Goal: Task Accomplishment & Management: Complete application form

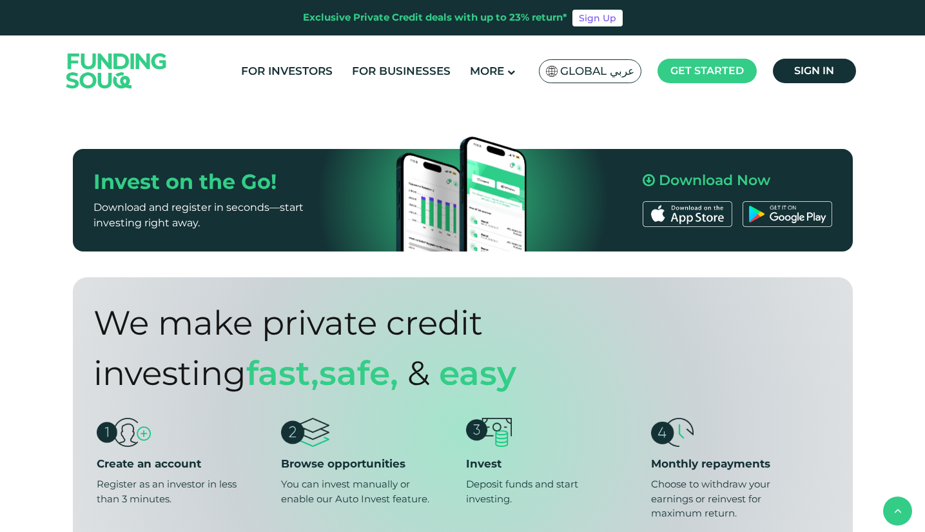
scroll to position [709, 0]
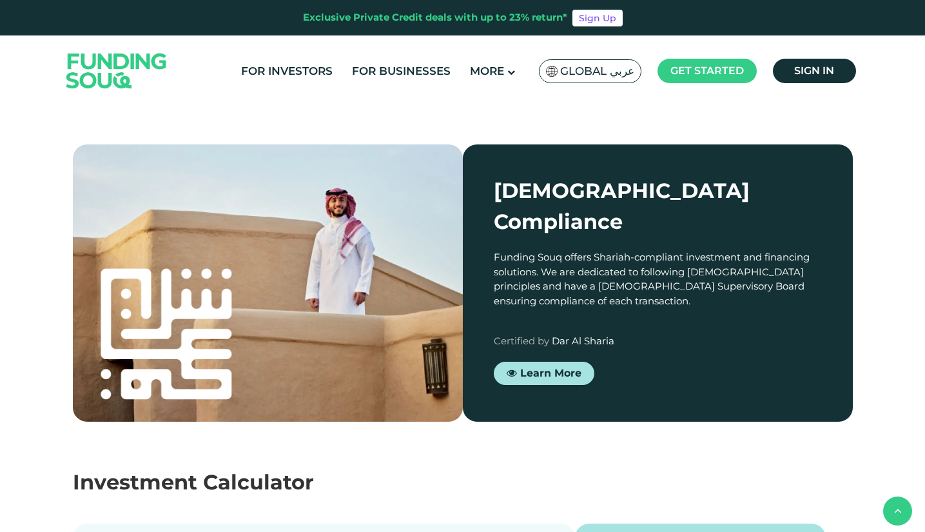
type tc-range-slider "4"
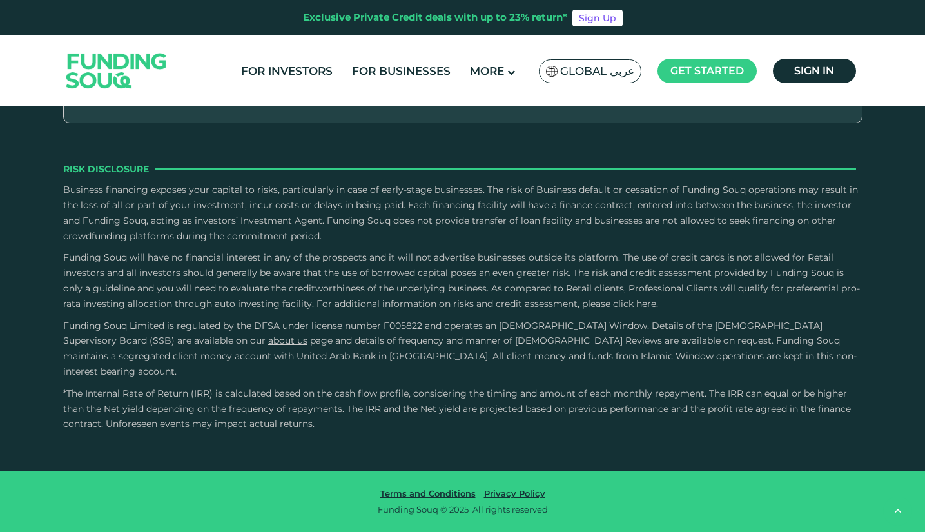
scroll to position [4190, 0]
click at [896, 510] on icon "back" at bounding box center [898, 511] width 8 height 12
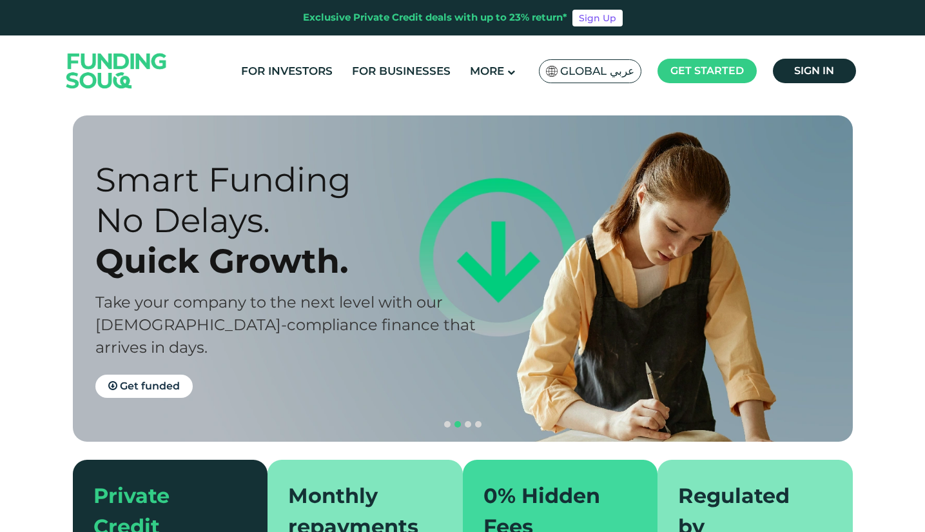
scroll to position [0, 0]
click at [285, 73] on link "For Investors" at bounding box center [287, 71] width 98 height 21
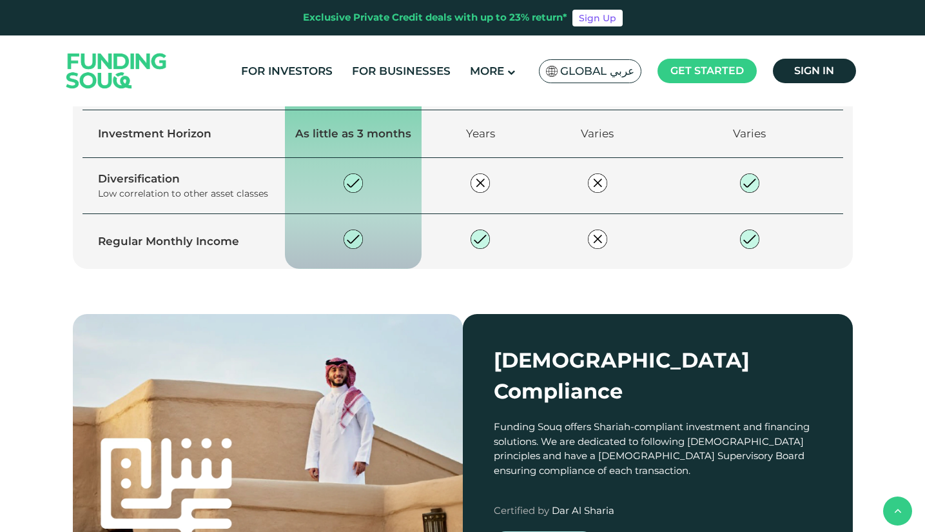
scroll to position [1160, 0]
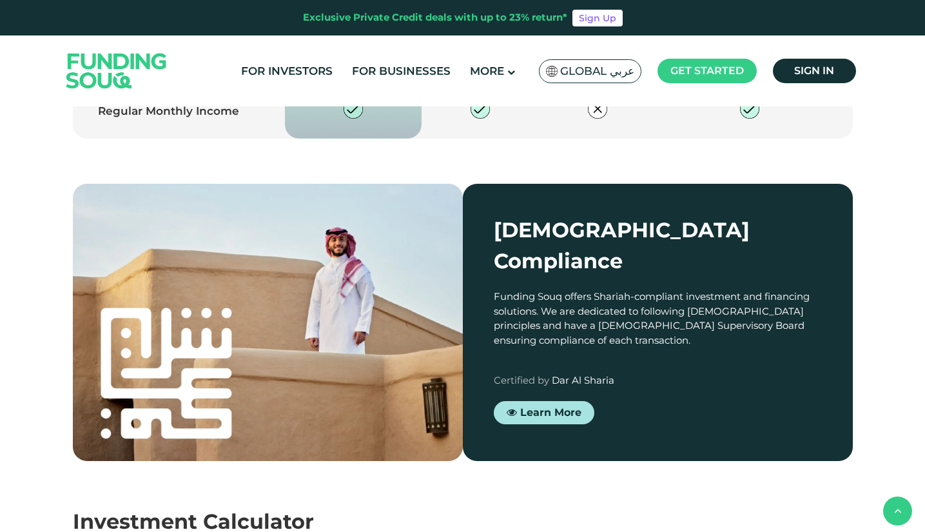
click at [726, 73] on span "Get started" at bounding box center [706, 70] width 73 height 12
click at [555, 124] on span "Investor Registration" at bounding box center [579, 129] width 99 height 28
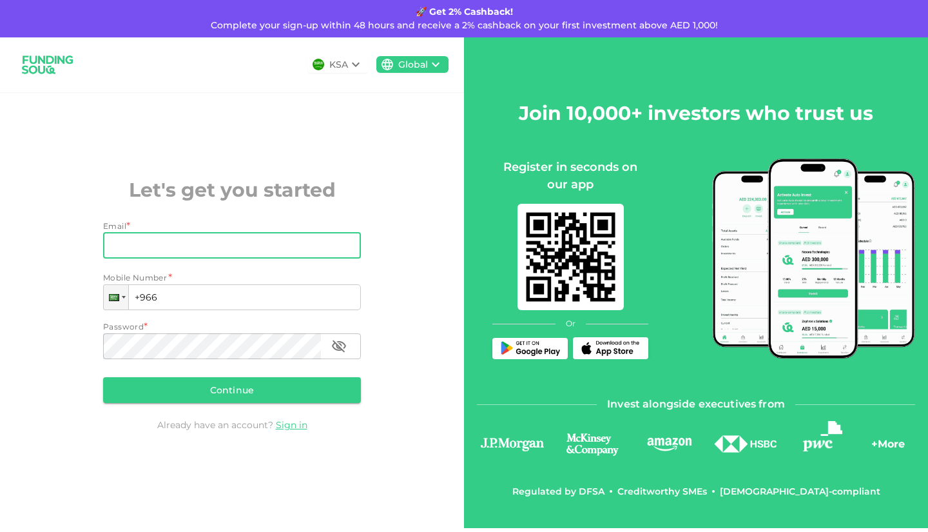
click at [189, 248] on input "Email" at bounding box center [225, 246] width 244 height 26
type input "aminbarhagh@gmail.com"
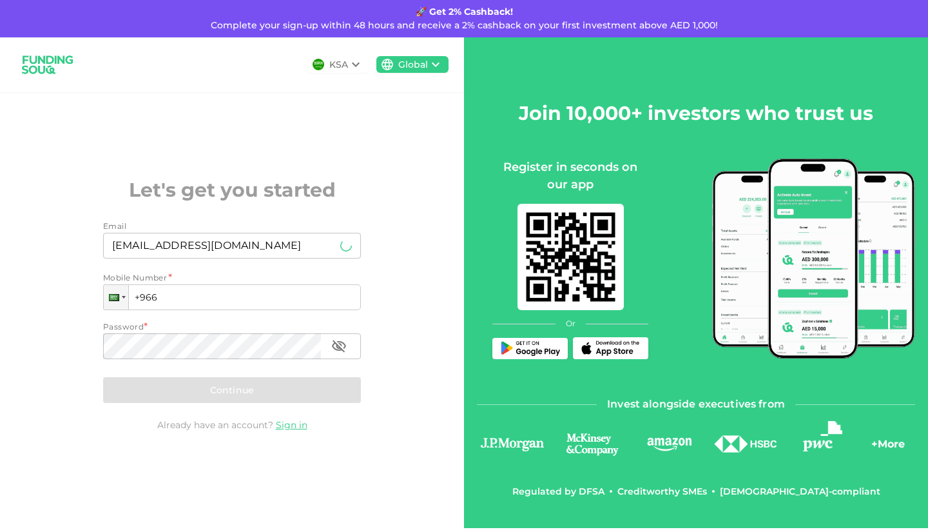
click at [173, 304] on input "+966" at bounding box center [232, 297] width 258 height 26
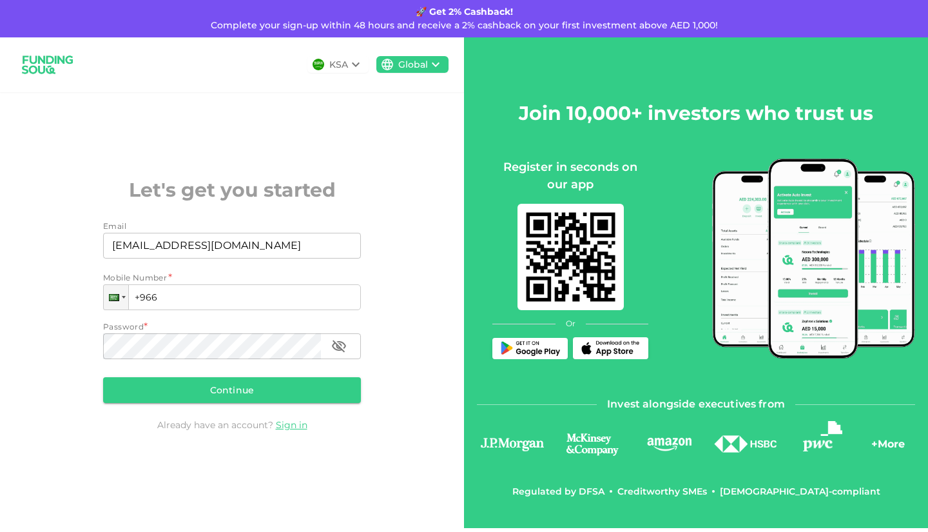
type input "+966"
click at [123, 294] on div at bounding box center [116, 297] width 24 height 24
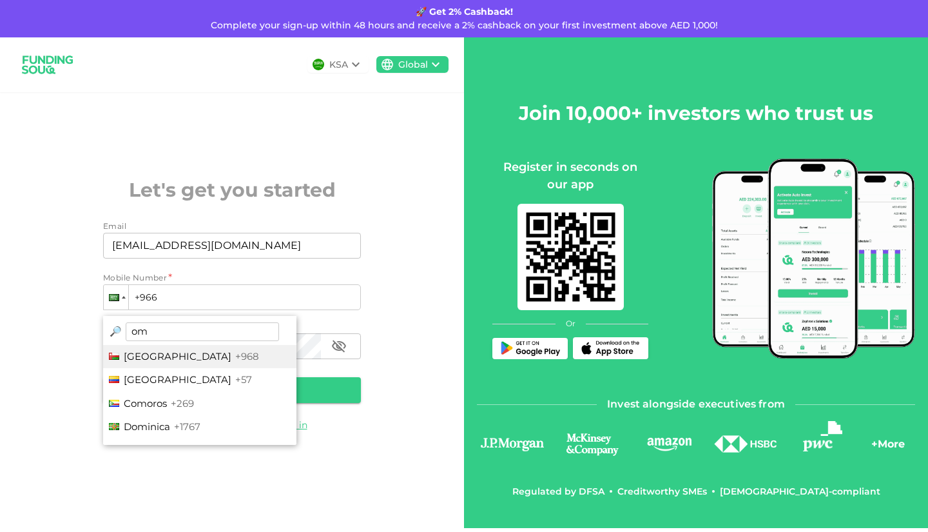
type input "om"
click at [157, 356] on li "Oman +968" at bounding box center [199, 357] width 193 height 24
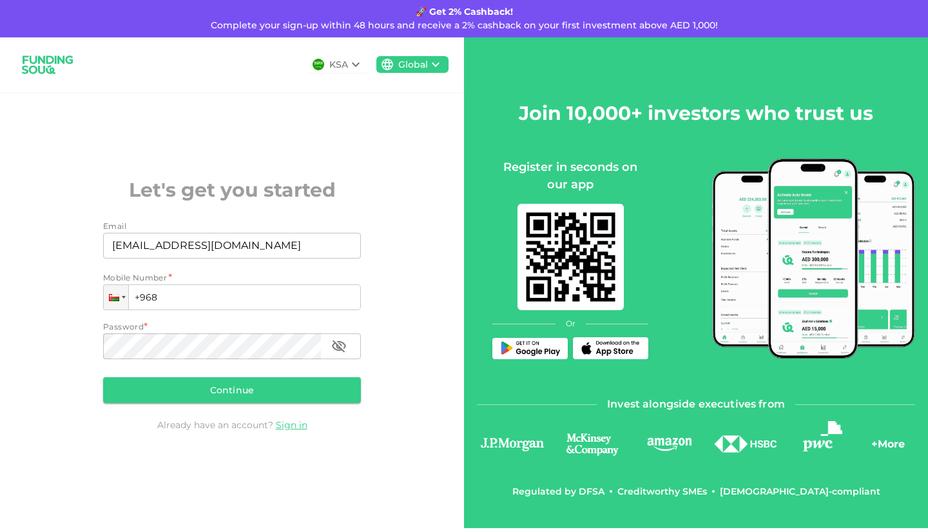
click at [193, 292] on input "+968" at bounding box center [232, 297] width 258 height 26
type input "+968 941 873 55"
click at [341, 347] on icon "button" at bounding box center [338, 345] width 15 height 15
click at [218, 387] on button "Continue" at bounding box center [232, 390] width 258 height 26
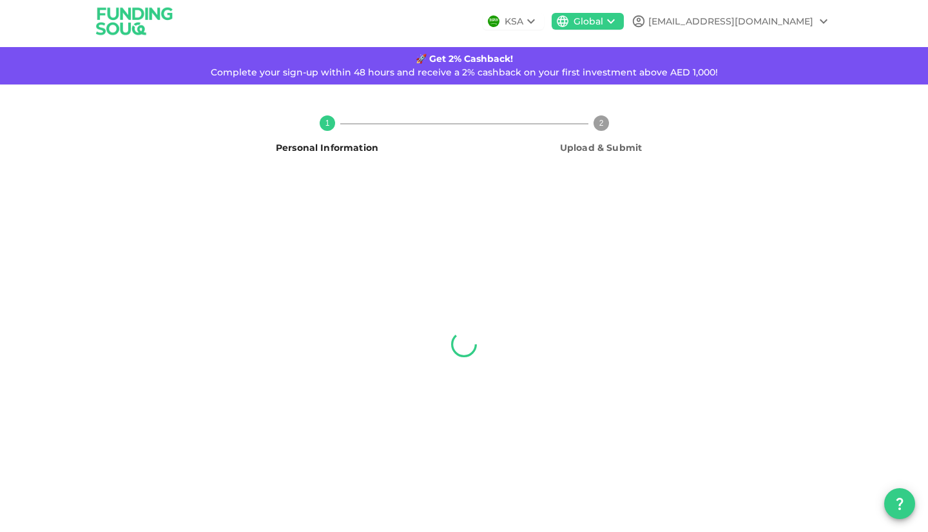
scroll to position [6, 0]
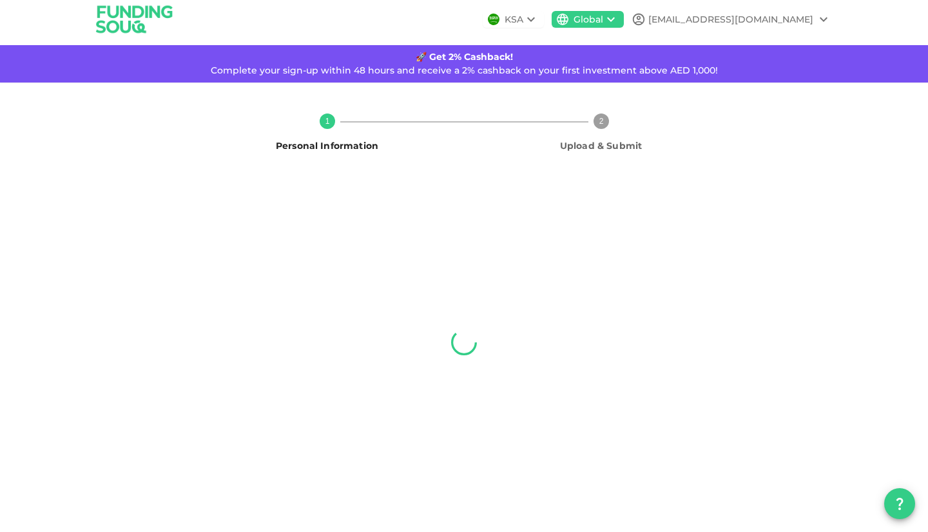
click at [820, 18] on icon at bounding box center [823, 19] width 15 height 15
click at [124, 16] on div at bounding box center [464, 266] width 928 height 532
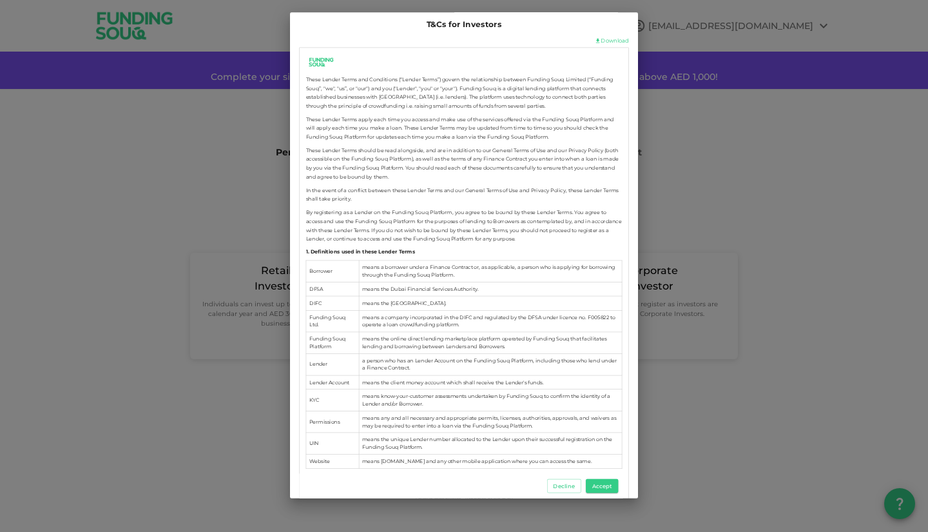
click at [597, 486] on button "Accept" at bounding box center [602, 486] width 32 height 14
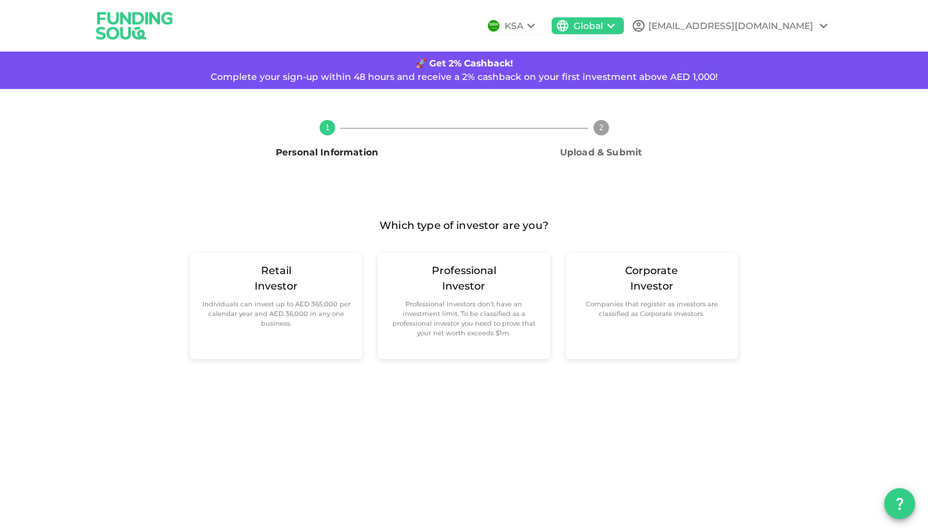
click at [275, 294] on div "Investor" at bounding box center [276, 285] width 43 height 15
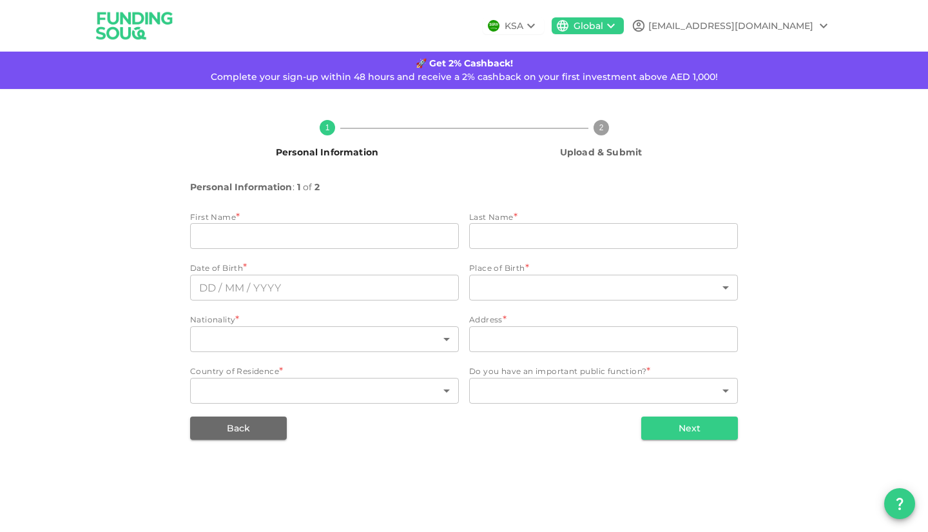
click at [195, 237] on input "firstName" at bounding box center [324, 236] width 269 height 26
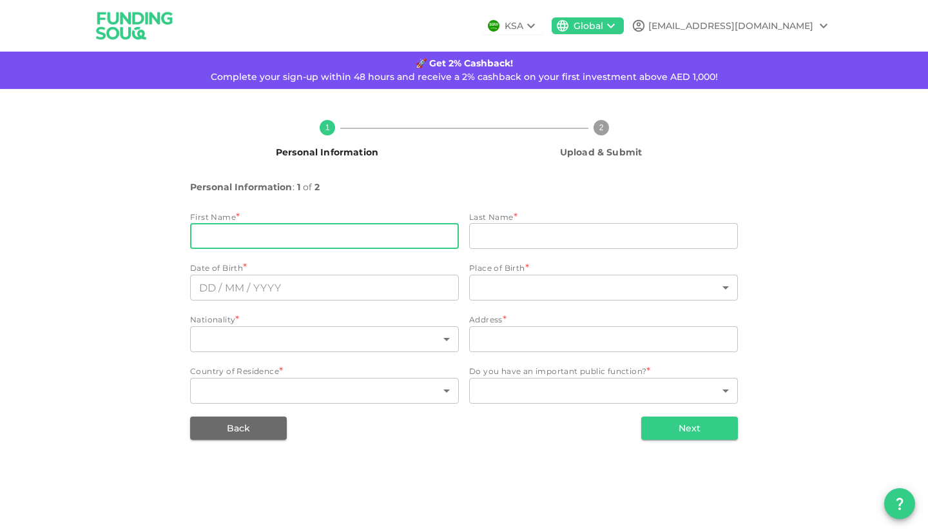
click at [195, 237] on input "firstName" at bounding box center [324, 236] width 269 height 26
type input "Amin"
type input "mohammadali"
type input "[GEOGRAPHIC_DATA]"
type input "[PERSON_NAME] - [PERSON_NAME] - 132-alkoudh"
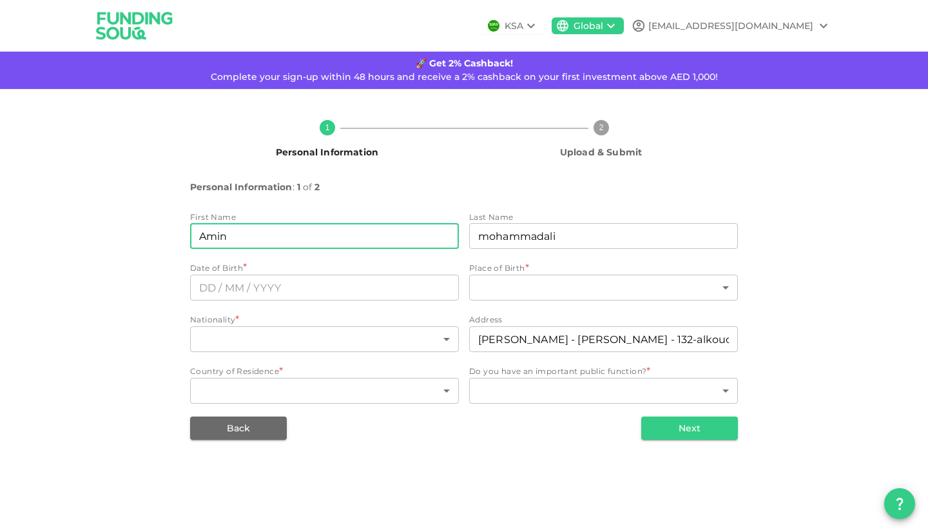
click at [668, 429] on button "Next" at bounding box center [689, 427] width 97 height 23
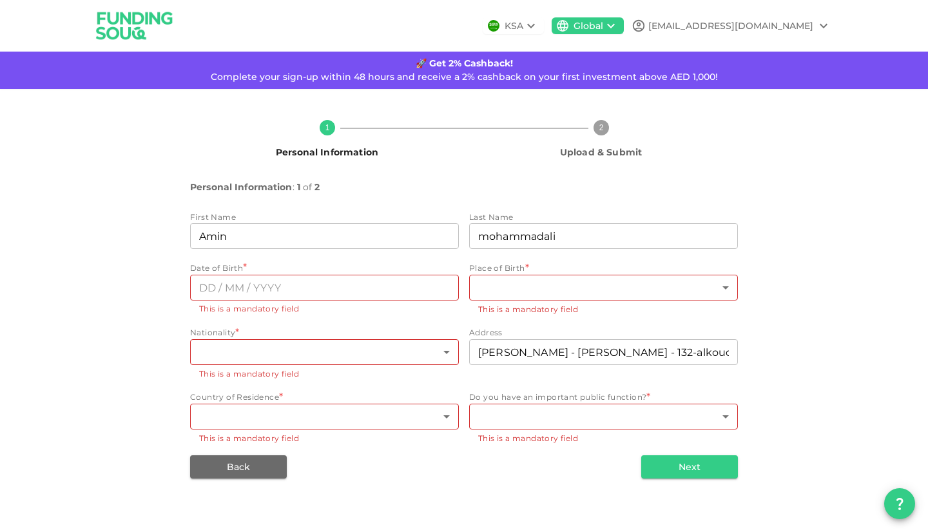
click at [504, 287] on body "KSA Global aminbarhagh@gmail.com 🚀 Get 2% Cashback! Complete your sign-up withi…" at bounding box center [464, 266] width 928 height 532
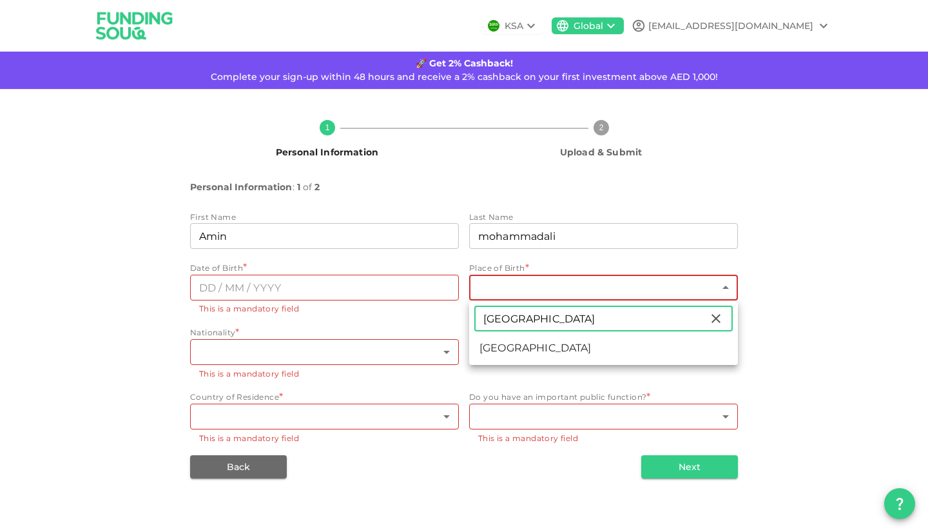
click at [521, 321] on input "iran" at bounding box center [591, 318] width 234 height 26
type input "iran"
click at [512, 349] on li "[GEOGRAPHIC_DATA]" at bounding box center [603, 347] width 269 height 23
type input "90"
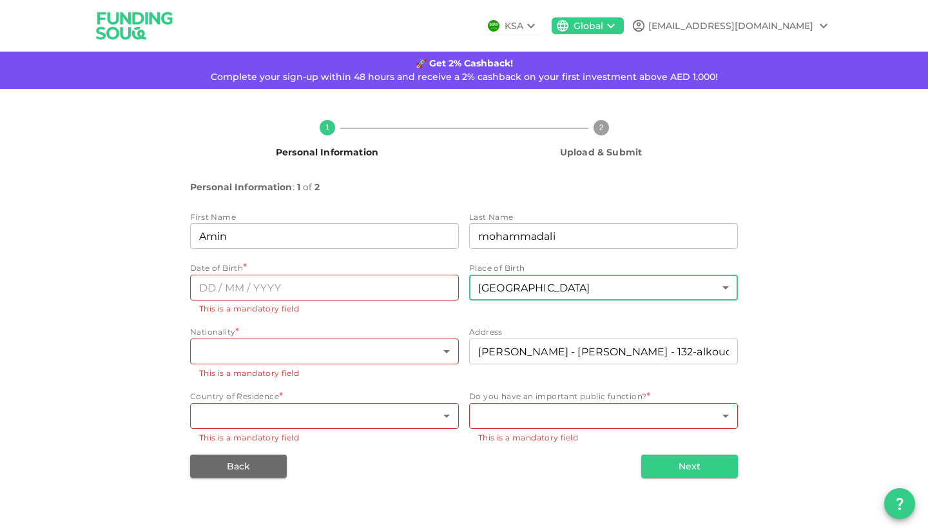
click at [216, 346] on body "KSA Global aminbarhagh@gmail.com 🚀 Get 2% Cashback! Complete your sign-up withi…" at bounding box center [464, 266] width 928 height 532
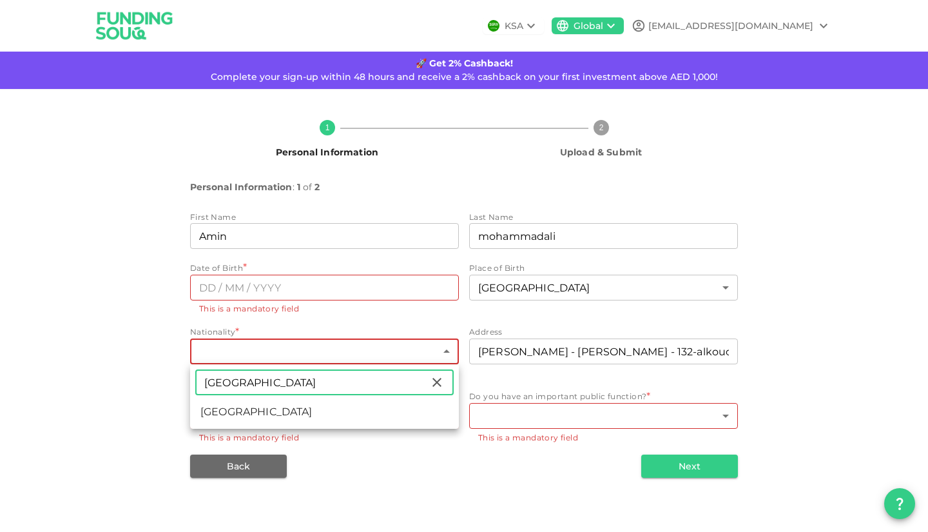
type input "iran"
click at [224, 407] on li "Iran" at bounding box center [324, 411] width 269 height 23
type input "90"
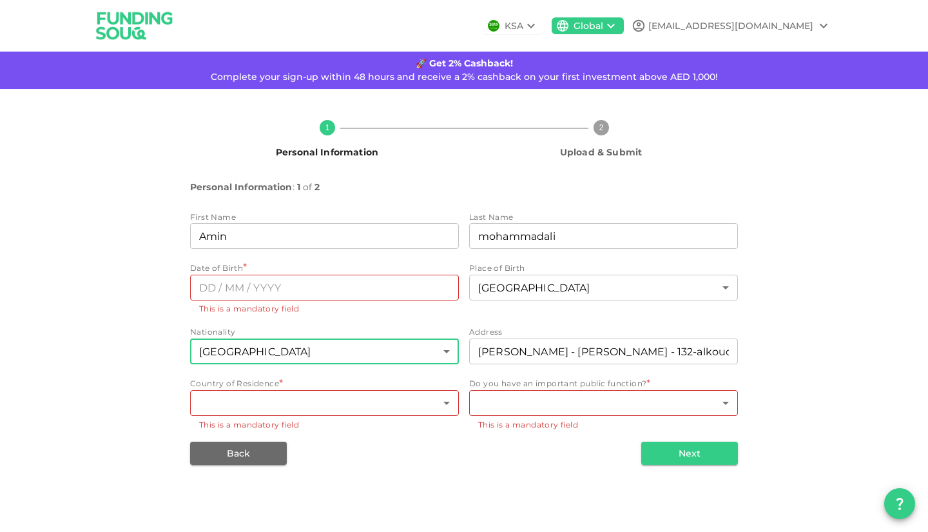
click at [245, 401] on body "KSA Global aminbarhagh@gmail.com 🚀 Get 2% Cashback! Complete your sign-up withi…" at bounding box center [464, 266] width 928 height 532
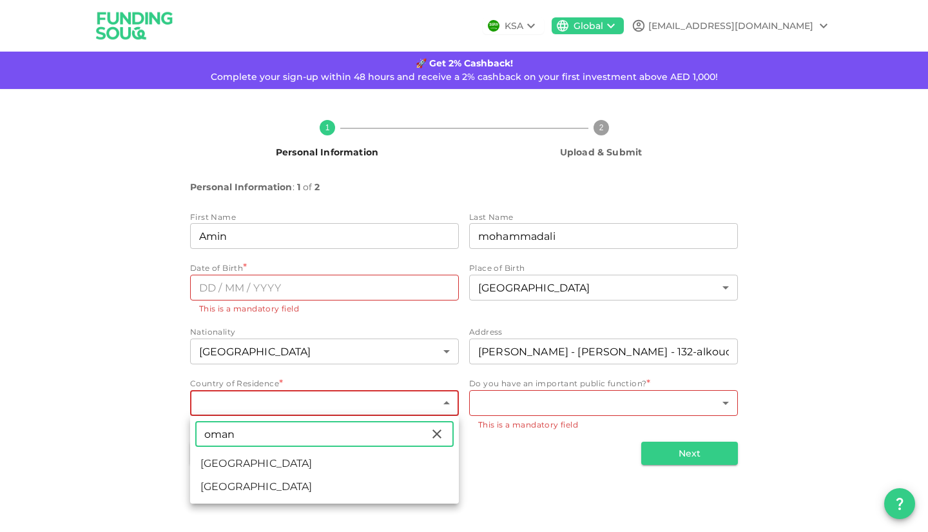
type input "Oman"
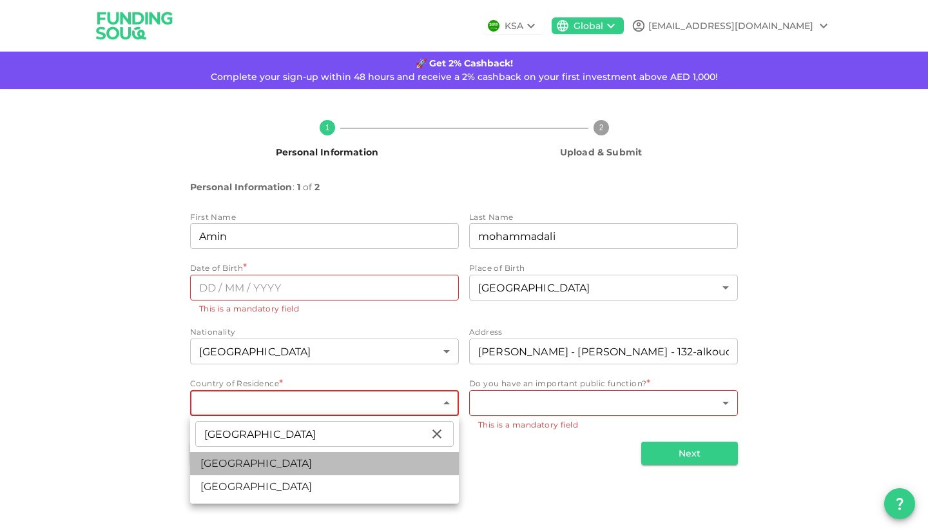
click at [239, 459] on li "Oman" at bounding box center [324, 463] width 269 height 23
type input "148"
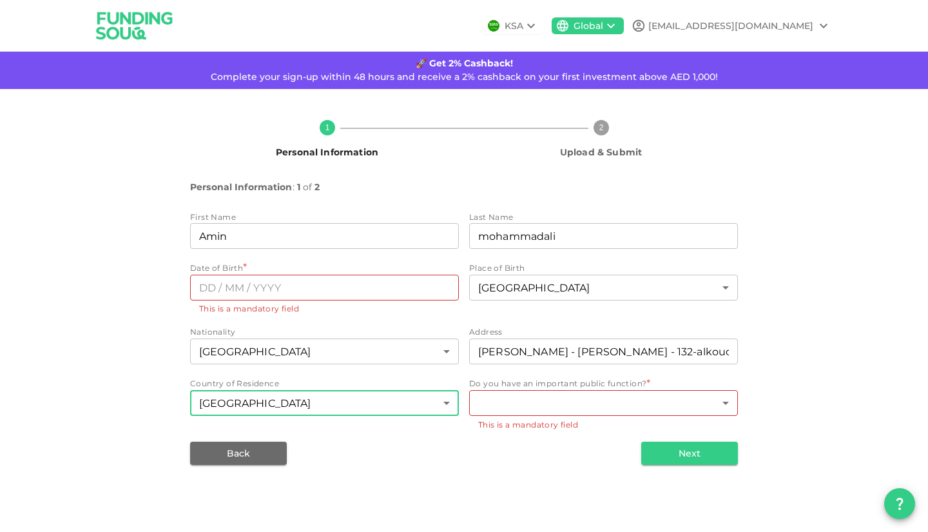
click at [526, 405] on body "KSA Global aminbarhagh@gmail.com 🚀 Get 2% Cashback! Complete your sign-up withi…" at bounding box center [464, 266] width 928 height 532
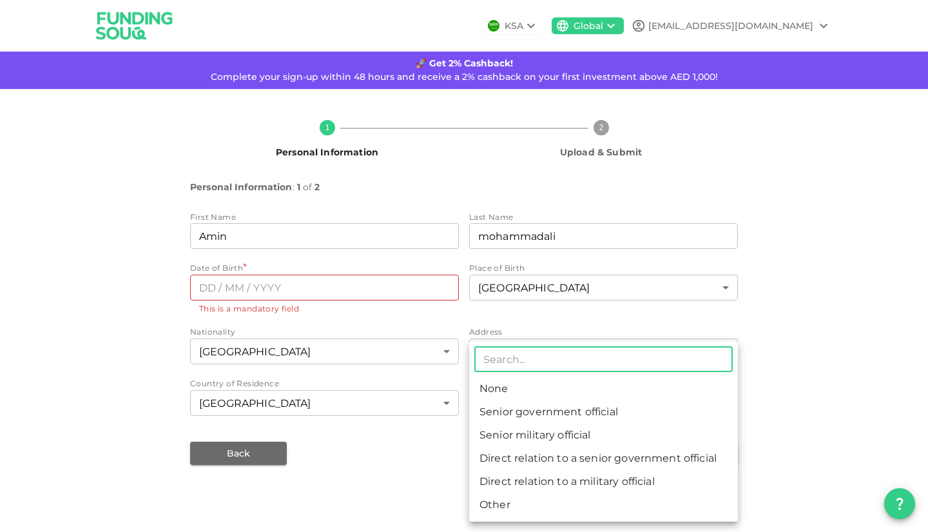
click at [572, 414] on li "Senior government official" at bounding box center [603, 411] width 269 height 23
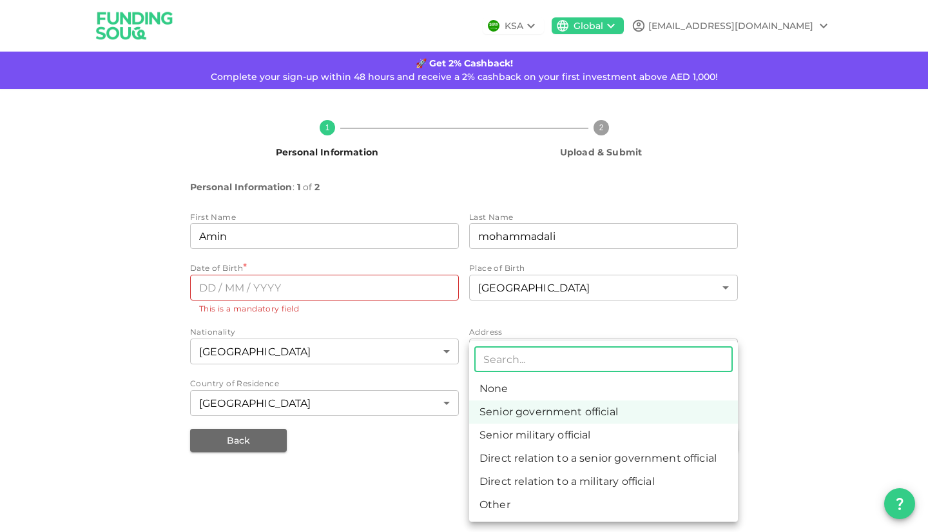
click at [574, 407] on body "KSA Global aminbarhagh@gmail.com 🚀 Get 2% Cashback! Complete your sign-up withi…" at bounding box center [464, 266] width 928 height 532
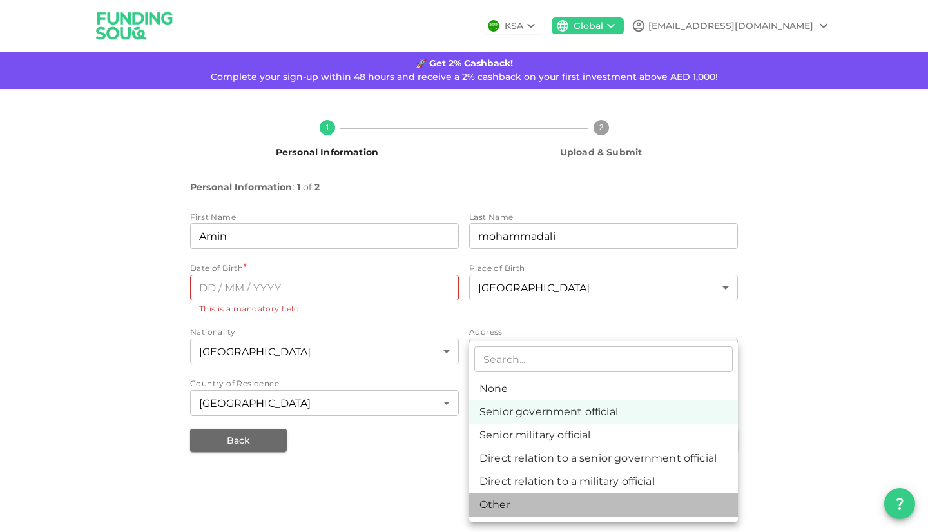
click at [523, 505] on li "Other" at bounding box center [603, 504] width 269 height 23
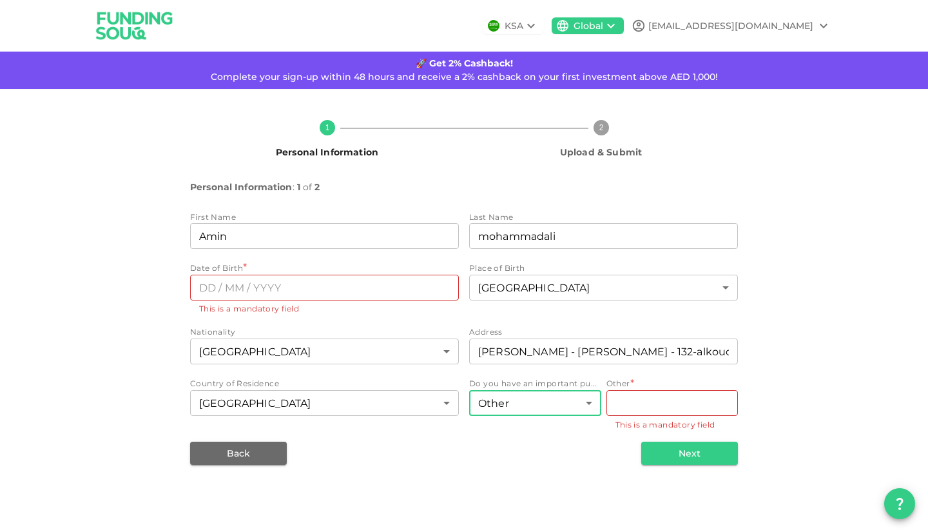
click at [573, 409] on body "KSA Global aminbarhagh@gmail.com 🚀 Get 2% Cashback! Complete your sign-up withi…" at bounding box center [464, 266] width 928 height 532
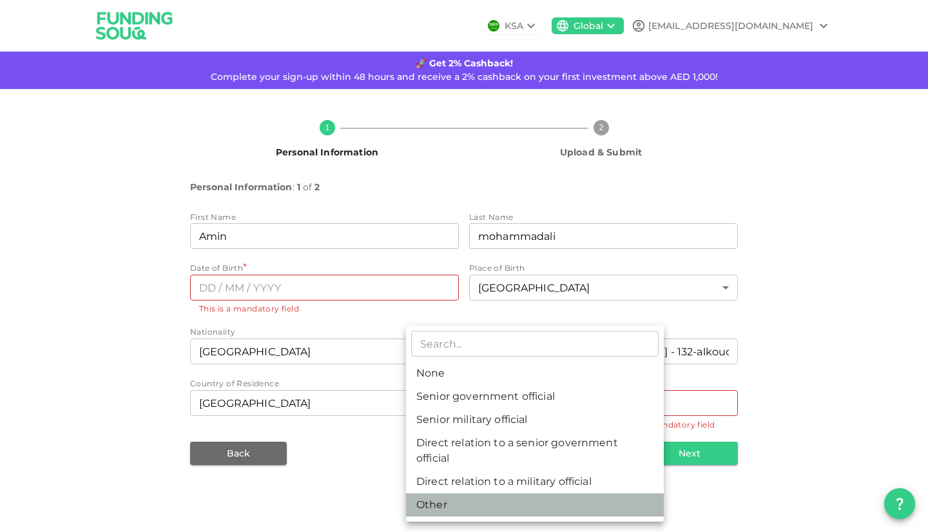
click at [449, 512] on li "Other" at bounding box center [535, 504] width 258 height 23
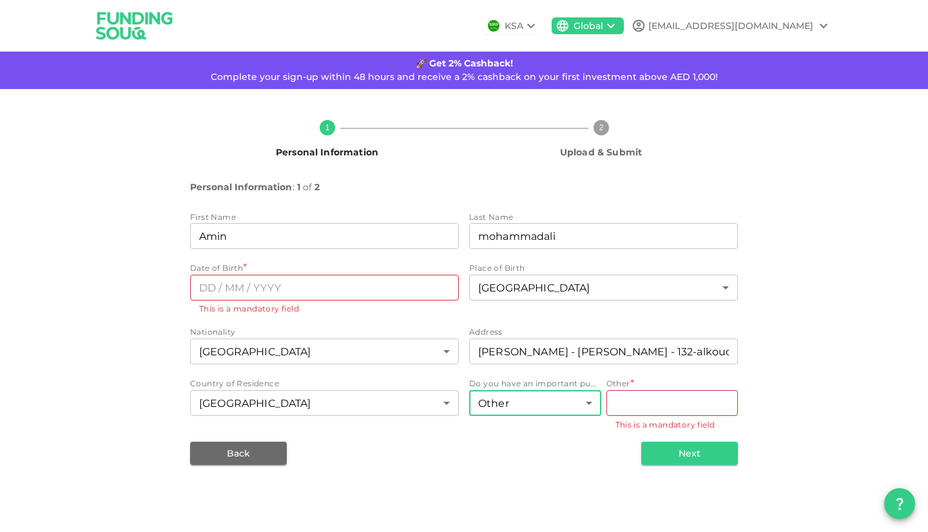
click at [548, 404] on body "KSA Global aminbarhagh@gmail.com 🚀 Get 2% Cashback! Complete your sign-up withi…" at bounding box center [464, 266] width 928 height 532
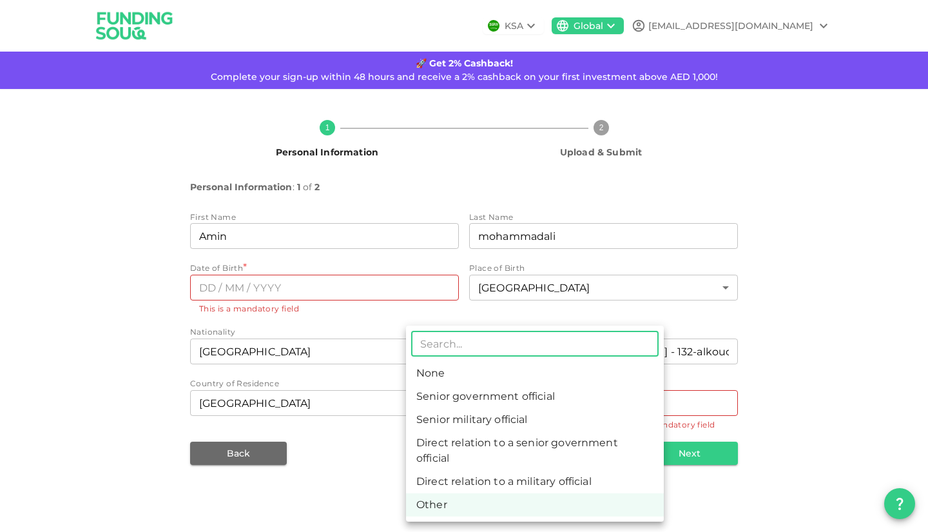
click at [486, 369] on li "None" at bounding box center [535, 373] width 258 height 23
type input "1"
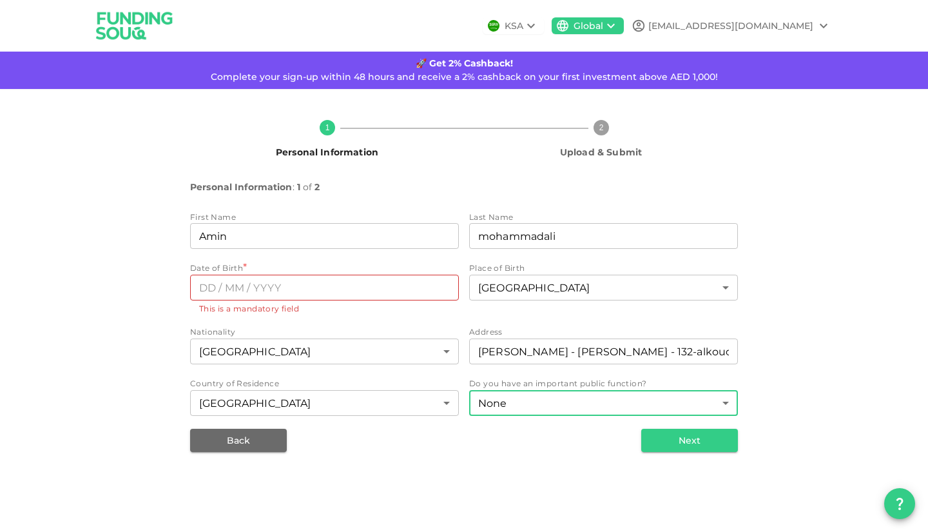
type input "⁦⁨DD⁩ / ⁨MM⁩ / ⁨YYYY⁩⁩"
click at [294, 294] on input "⁦⁨DD⁩ / ⁨MM⁩ / ⁨YYYY⁩⁩" at bounding box center [324, 288] width 269 height 26
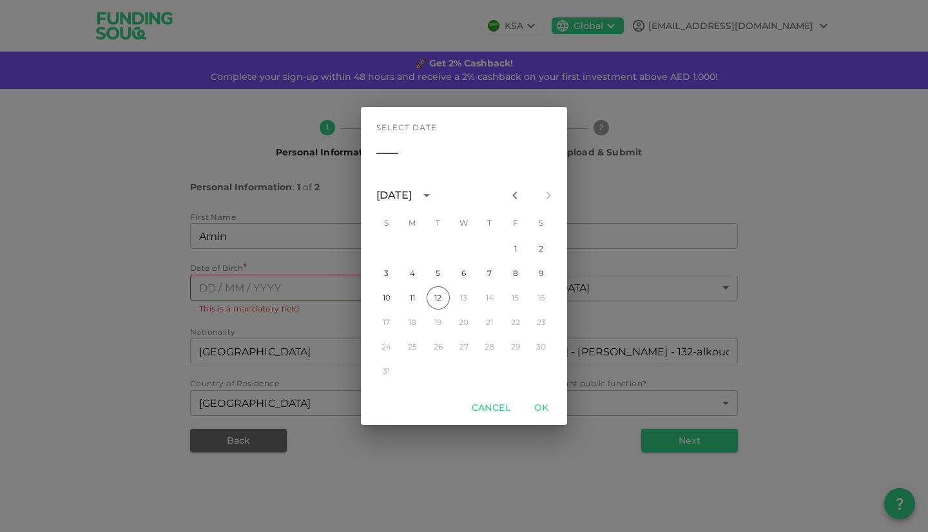
click at [416, 198] on div "August 2025" at bounding box center [395, 195] width 39 height 15
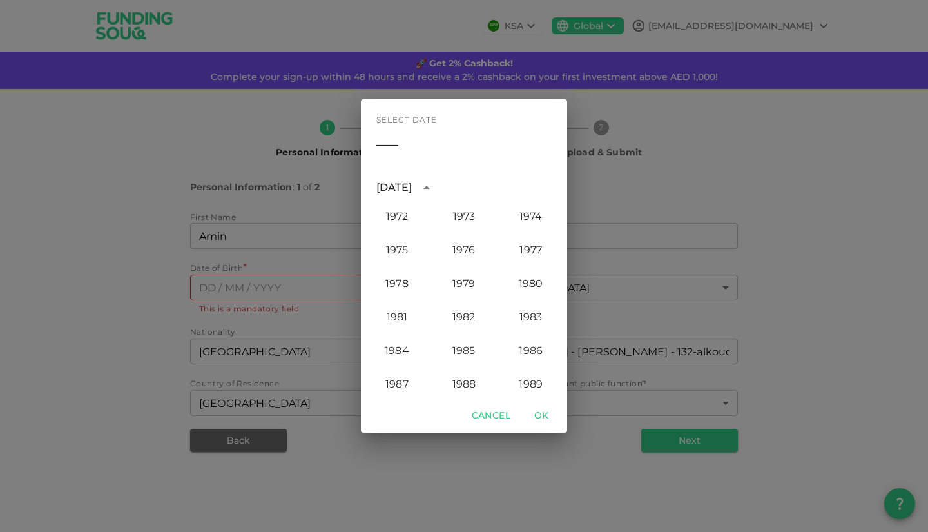
scroll to position [825, 0]
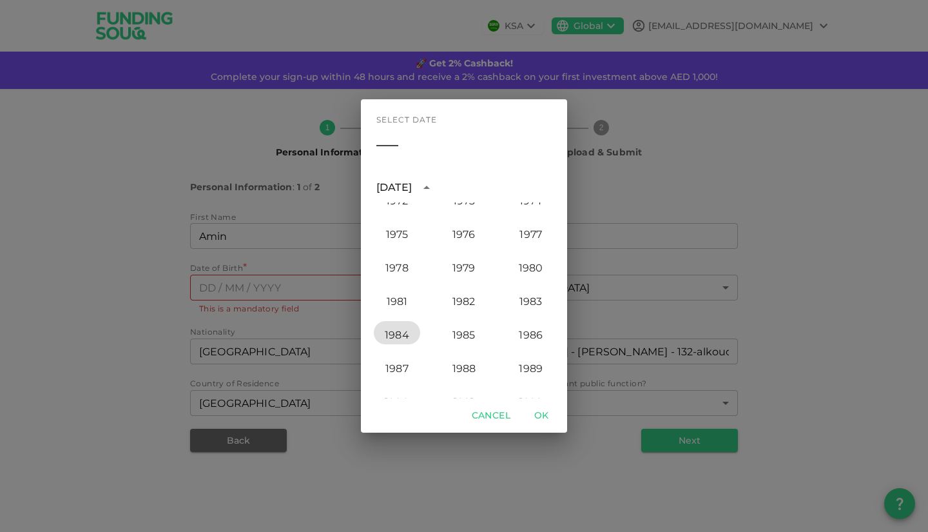
click at [393, 331] on button "1984" at bounding box center [397, 332] width 46 height 23
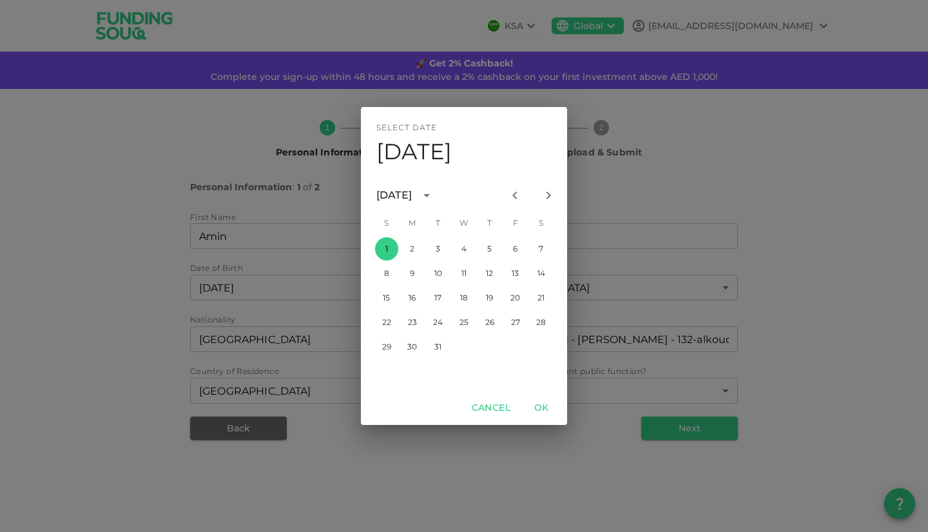
click at [430, 195] on icon "calendar view is open, switch to year view" at bounding box center [426, 195] width 6 height 3
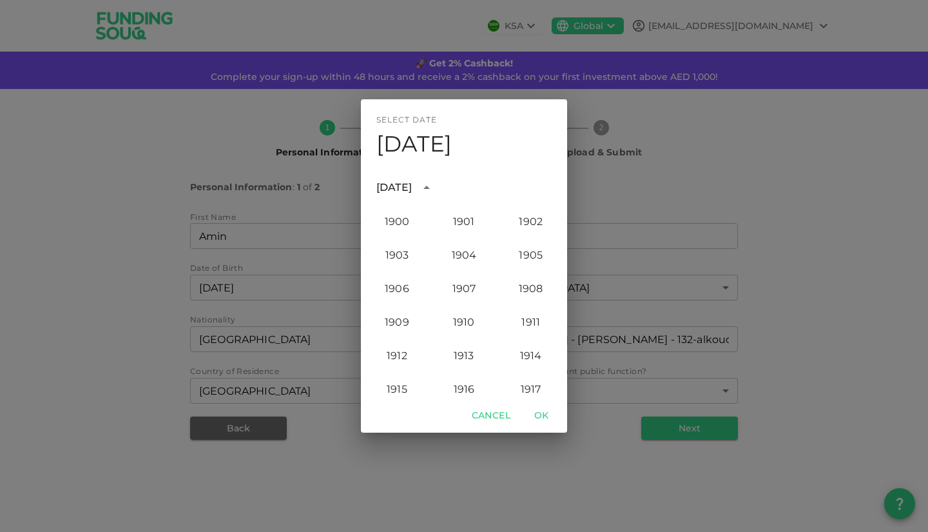
scroll to position [857, 0]
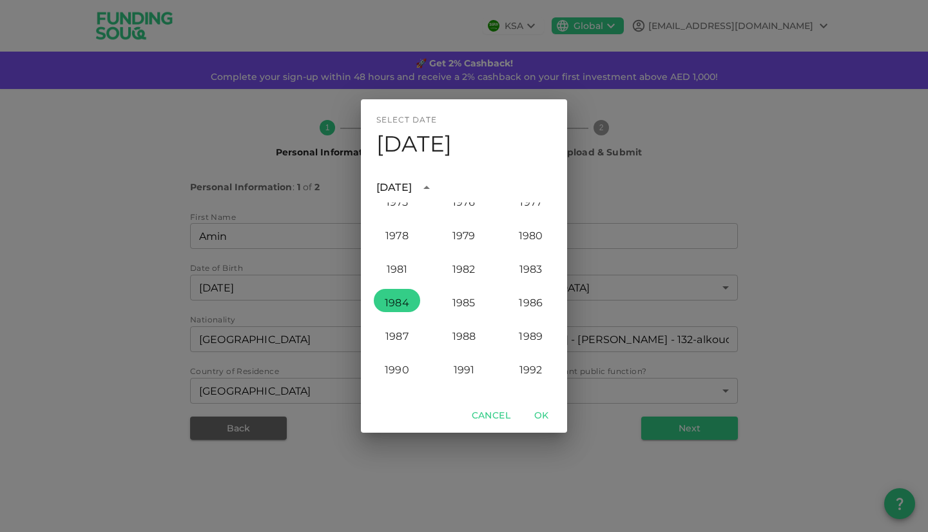
click at [412, 186] on div "January 1984" at bounding box center [393, 187] width 35 height 15
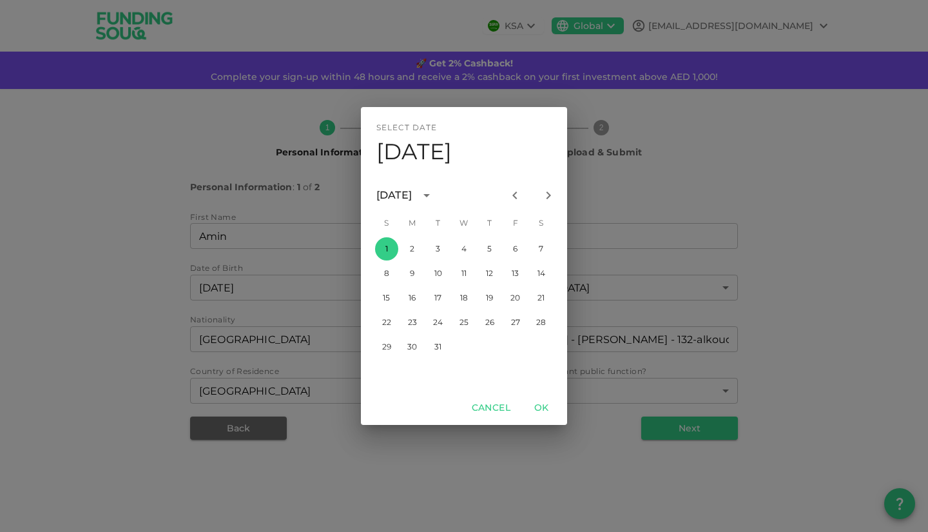
click at [412, 198] on div "January 1984" at bounding box center [393, 195] width 35 height 15
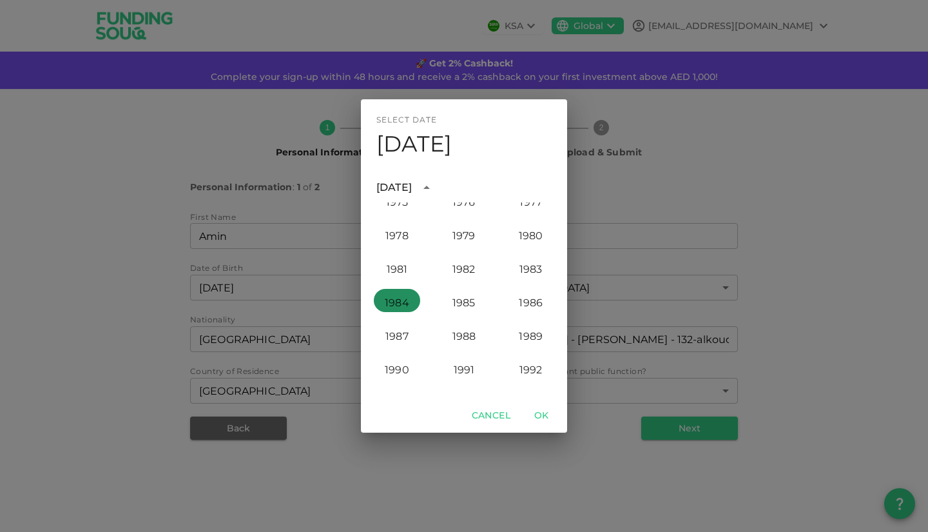
click at [401, 304] on button "1984" at bounding box center [397, 300] width 46 height 23
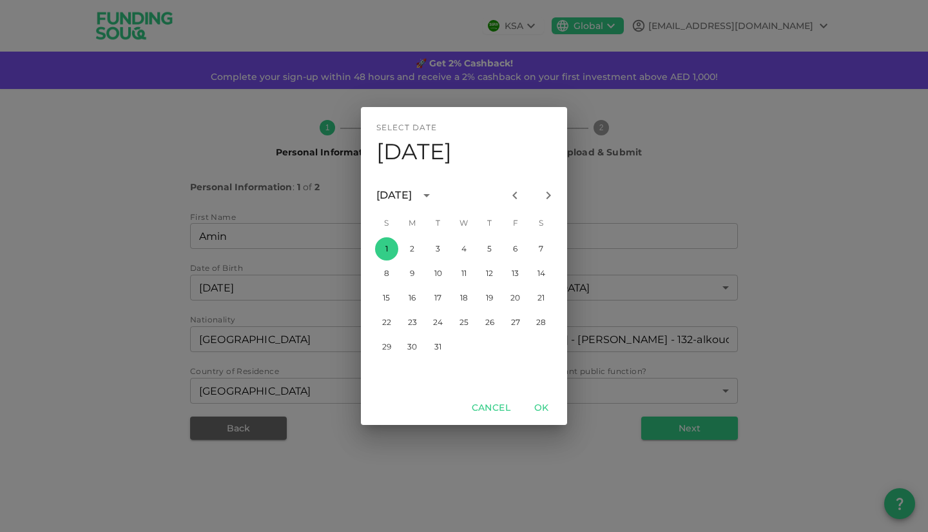
click at [546, 193] on icon "Next month" at bounding box center [548, 195] width 15 height 15
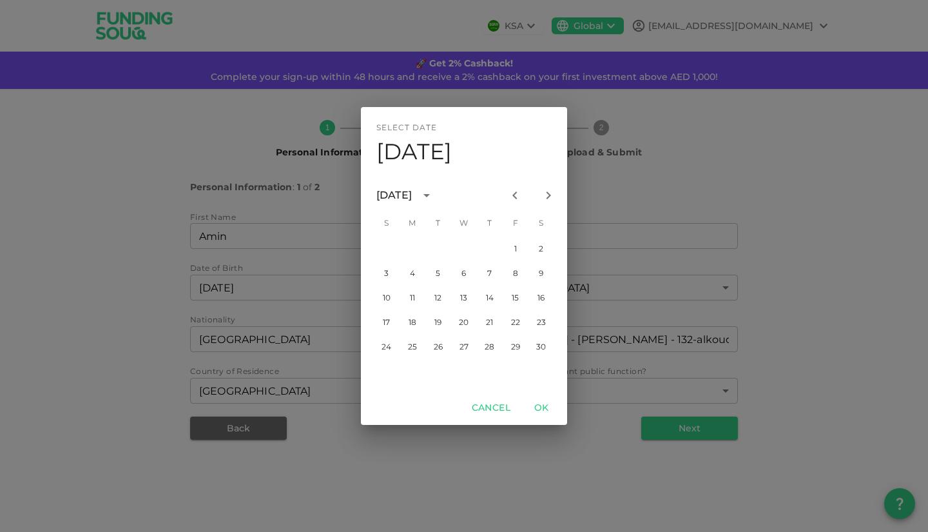
click at [546, 193] on icon "Next month" at bounding box center [548, 195] width 15 height 15
click at [441, 295] on button "11" at bounding box center [438, 297] width 23 height 23
type input "⁦⁨11⁩ / ⁨09⁩ / ⁨1984⁩⁩"
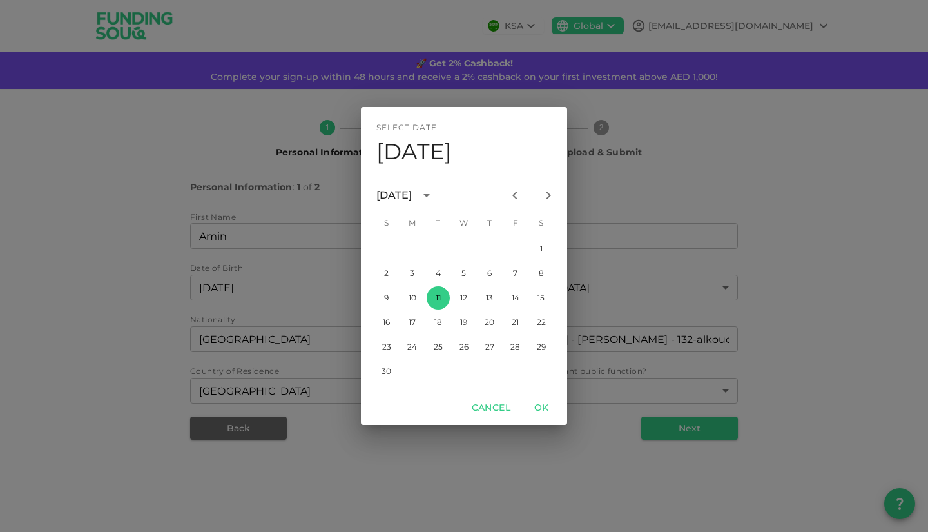
click at [540, 408] on button "OK" at bounding box center [541, 408] width 41 height 24
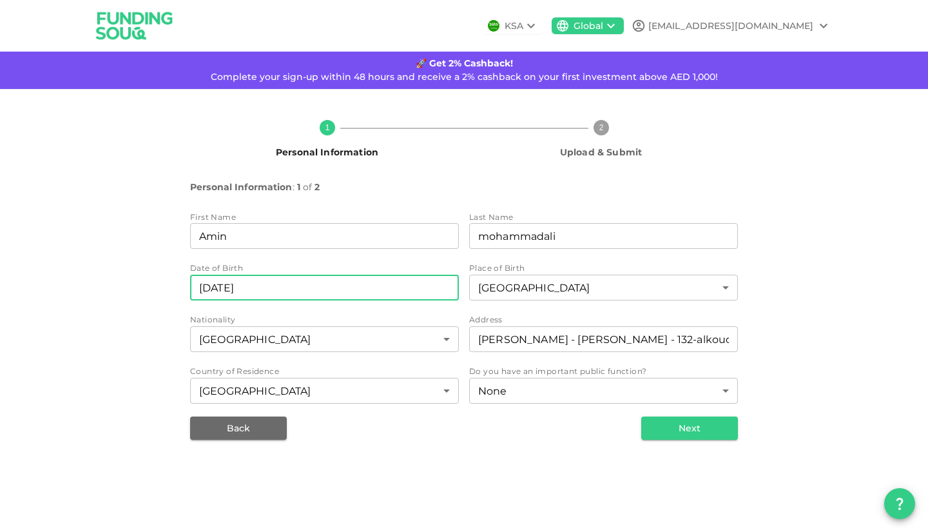
click at [668, 434] on button "Next" at bounding box center [689, 427] width 97 height 23
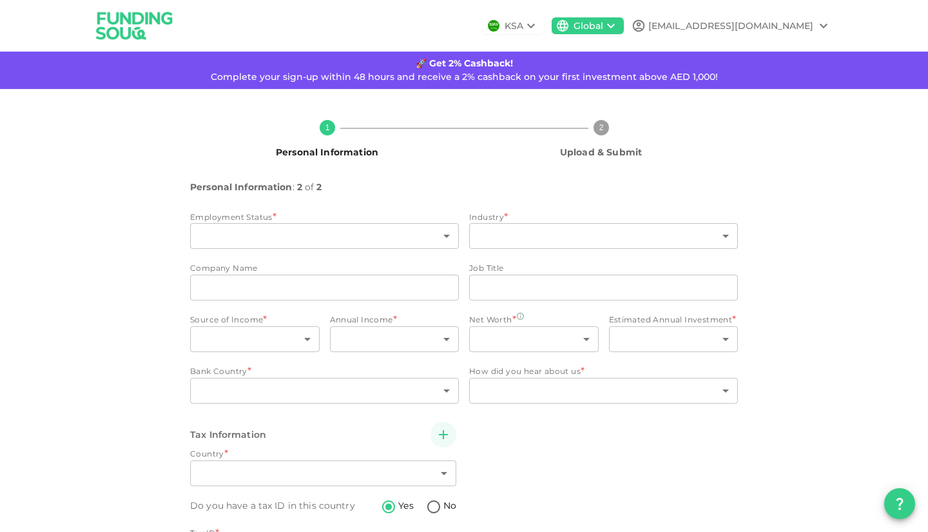
click at [124, 28] on img at bounding box center [134, 25] width 97 height 51
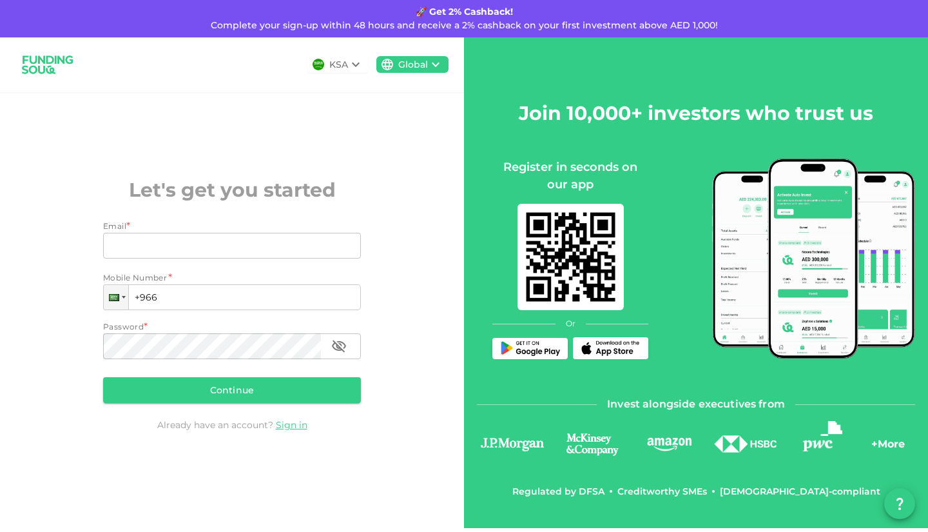
click at [296, 426] on link "Sign in" at bounding box center [292, 425] width 32 height 12
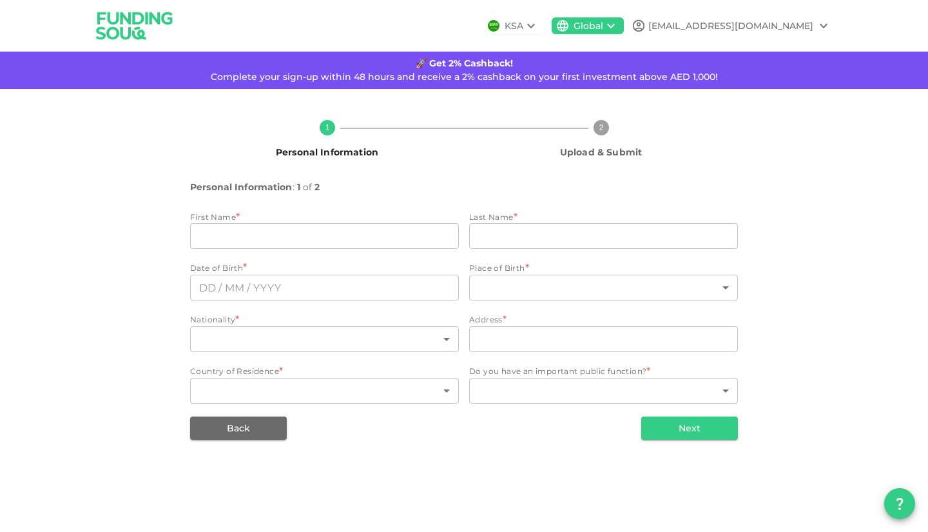
type input "Amin"
type input "mohammadali"
type input "90"
type input "[PERSON_NAME] - [PERSON_NAME] - 132-alkoudh"
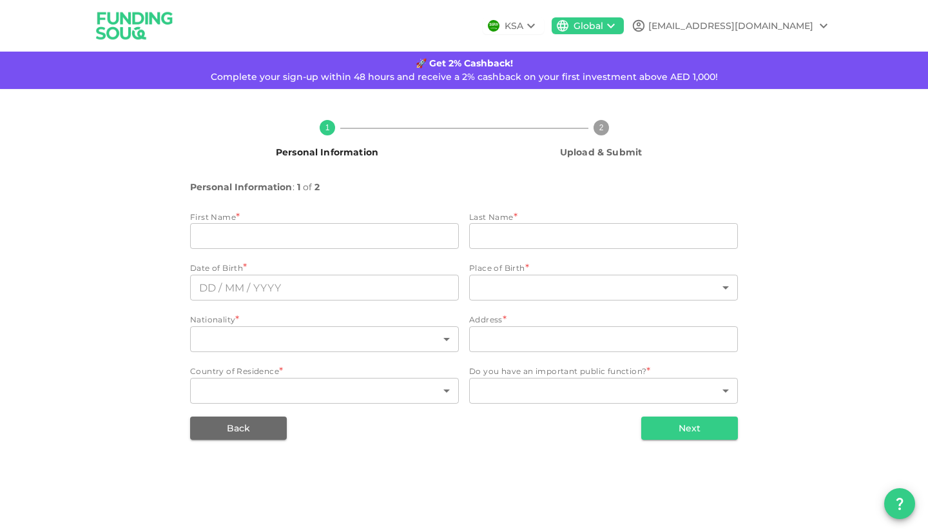
type input "148"
type input "1"
type input "⁦⁨[DATE]⁩⁩"
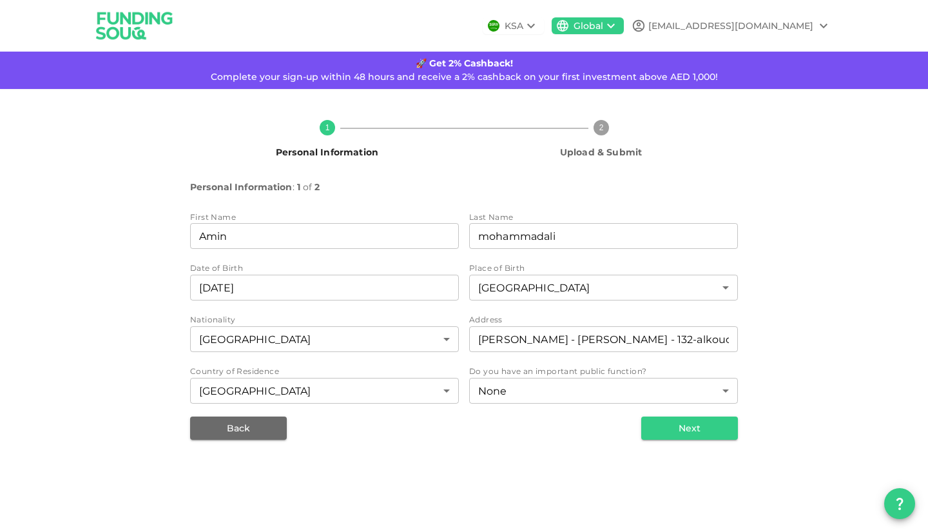
click at [680, 433] on button "Next" at bounding box center [689, 427] width 97 height 23
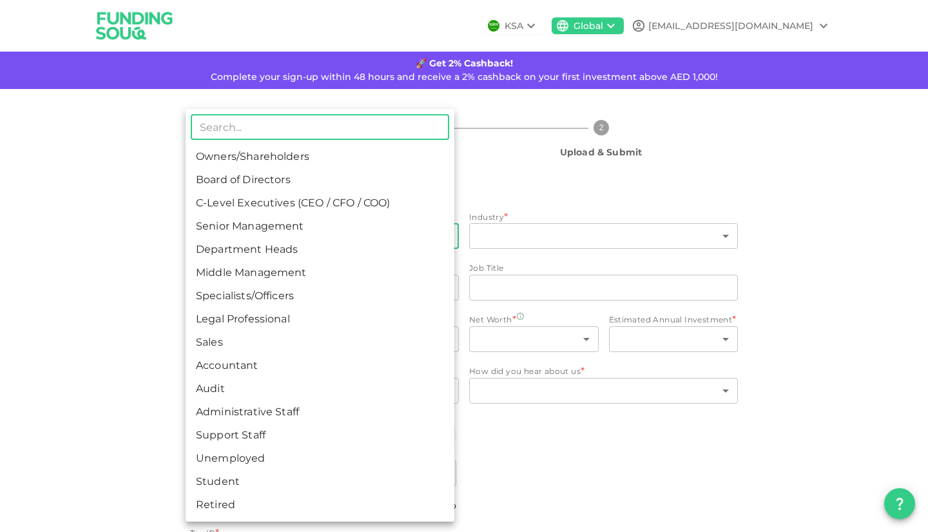
click at [298, 238] on body "KSA Global [EMAIL_ADDRESS][DOMAIN_NAME] 🚀 Get 2% Cashback! Complete your sign-u…" at bounding box center [464, 266] width 928 height 532
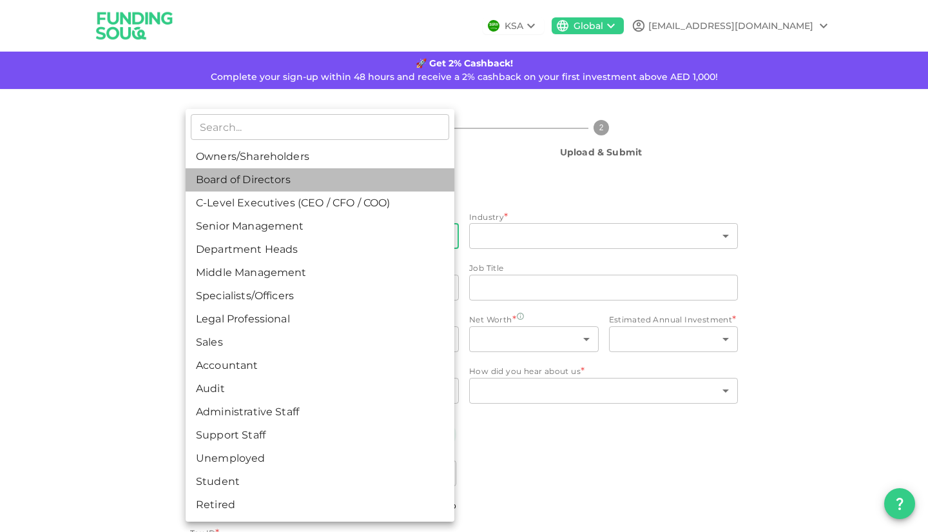
click at [294, 183] on li "Board of Directors" at bounding box center [320, 179] width 269 height 23
type input "2"
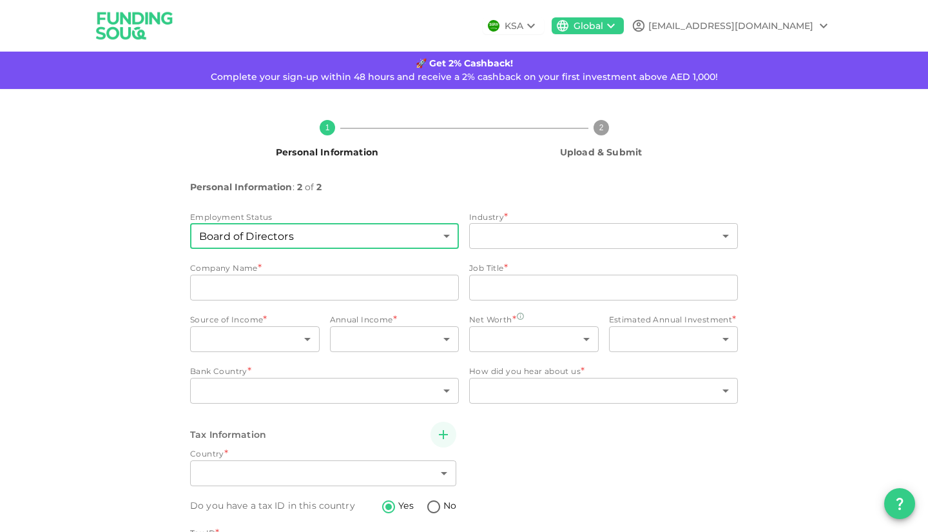
click at [481, 240] on body "KSA Global aminbarhagh@gmail.com 🚀 Get 2% Cashback! Complete your sign-up withi…" at bounding box center [464, 266] width 928 height 532
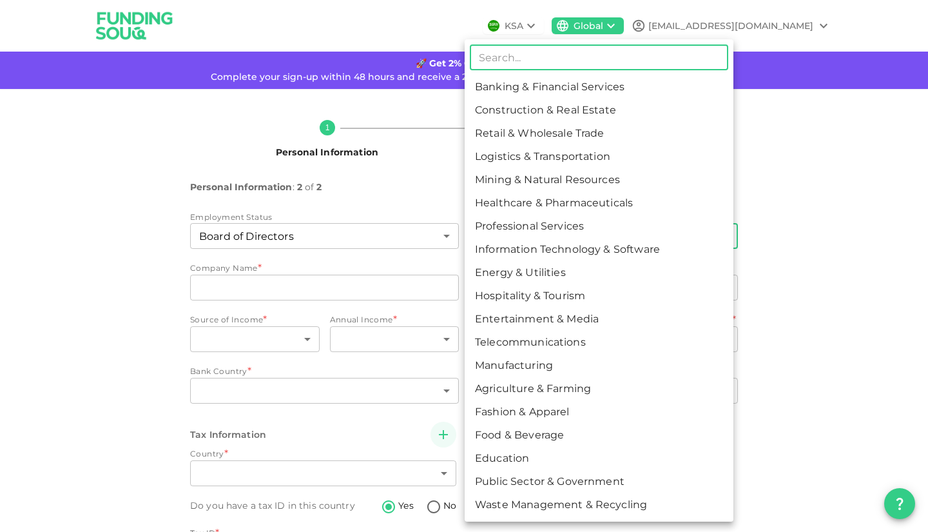
click at [519, 436] on li "Food & Beverage" at bounding box center [599, 434] width 269 height 23
type input "16"
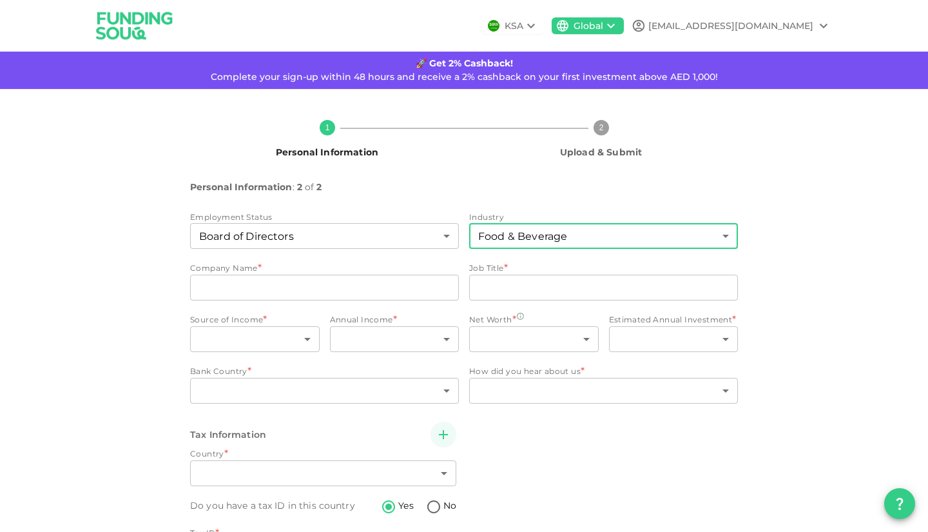
click at [509, 293] on input "jobTitle" at bounding box center [603, 288] width 269 height 26
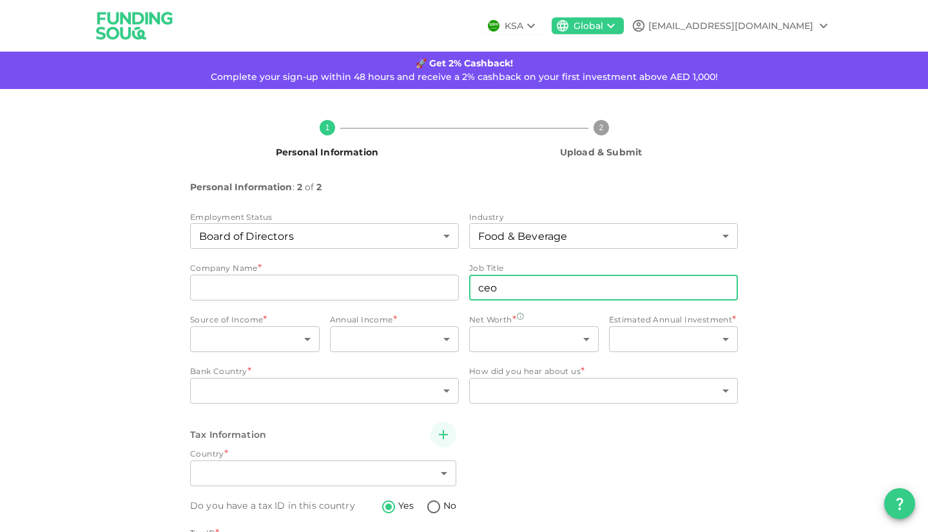
type input "ceo"
click at [266, 346] on body "KSA Global aminbarhagh@gmail.com 🚀 Get 2% Cashback! Complete your sign-up withi…" at bounding box center [464, 266] width 928 height 532
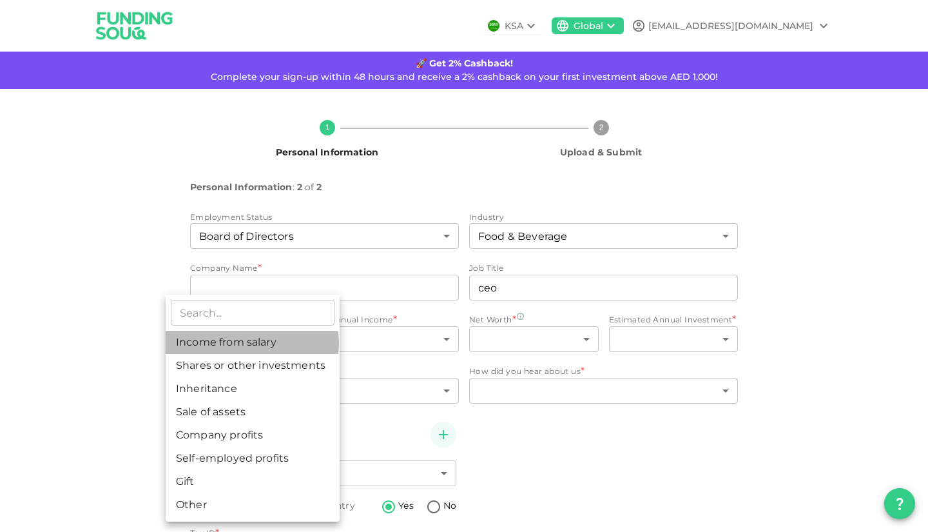
click at [251, 343] on li "Income from salary" at bounding box center [253, 342] width 174 height 23
type input "1"
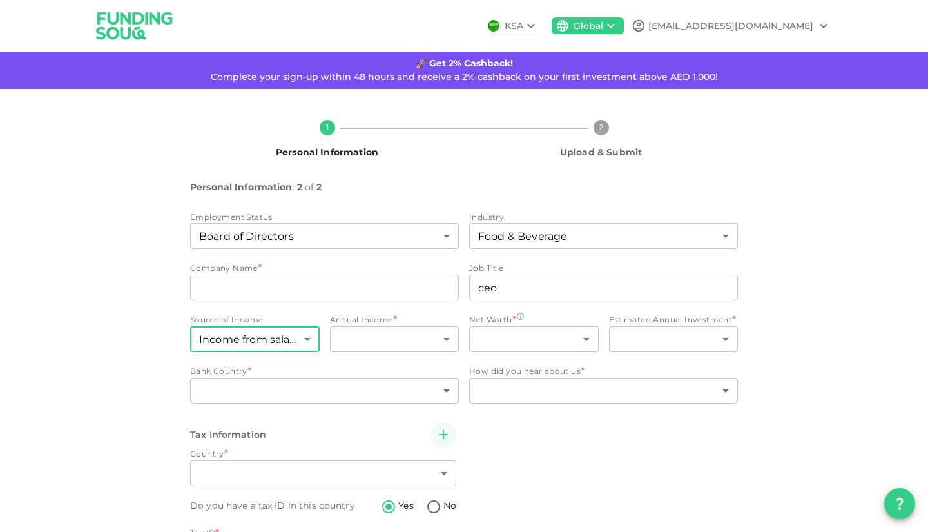
click at [356, 344] on body "KSA Global aminbarhagh@gmail.com 🚀 Get 2% Cashback! Complete your sign-up withi…" at bounding box center [464, 266] width 928 height 532
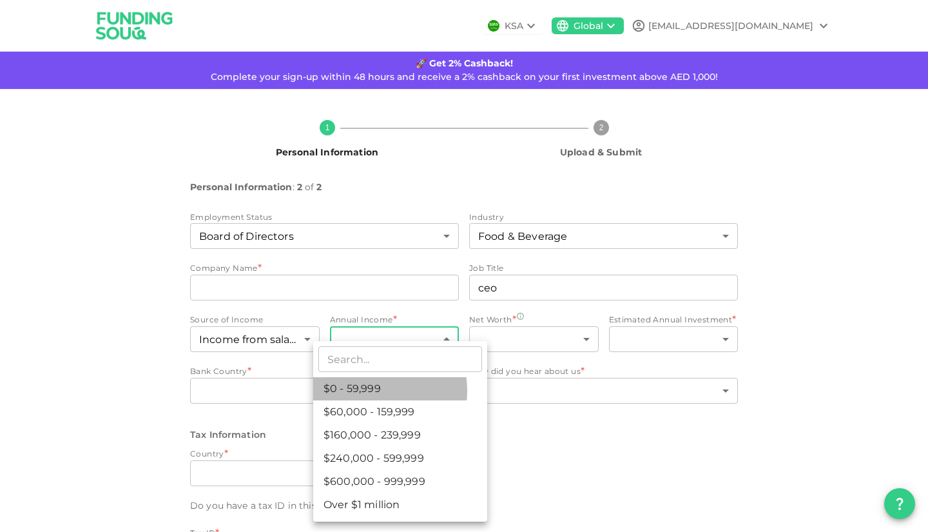
click at [361, 391] on li "$0 - 59,999" at bounding box center [400, 388] width 174 height 23
type input "1"
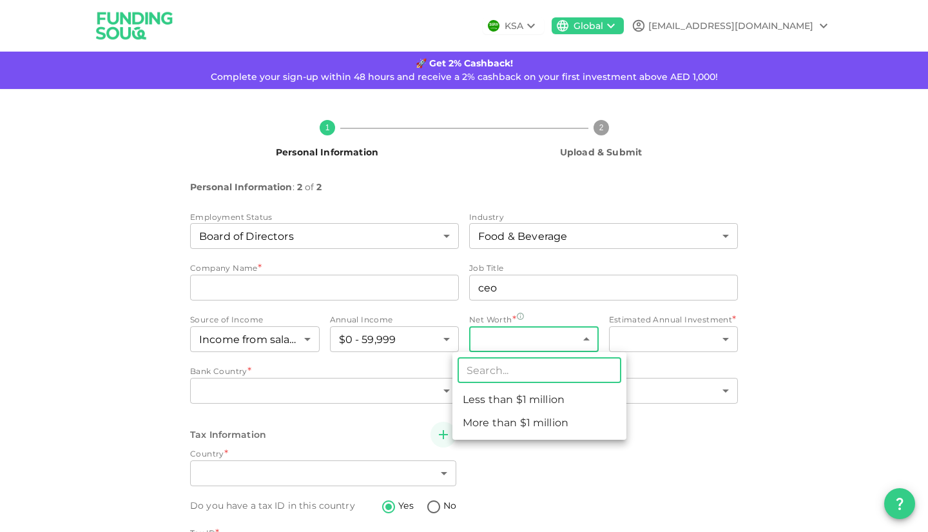
click at [499, 343] on body "KSA Global aminbarhagh@gmail.com 🚀 Get 2% Cashback! Complete your sign-up withi…" at bounding box center [464, 266] width 928 height 532
click at [514, 404] on li "Less than $1 million" at bounding box center [539, 399] width 174 height 23
type input "1"
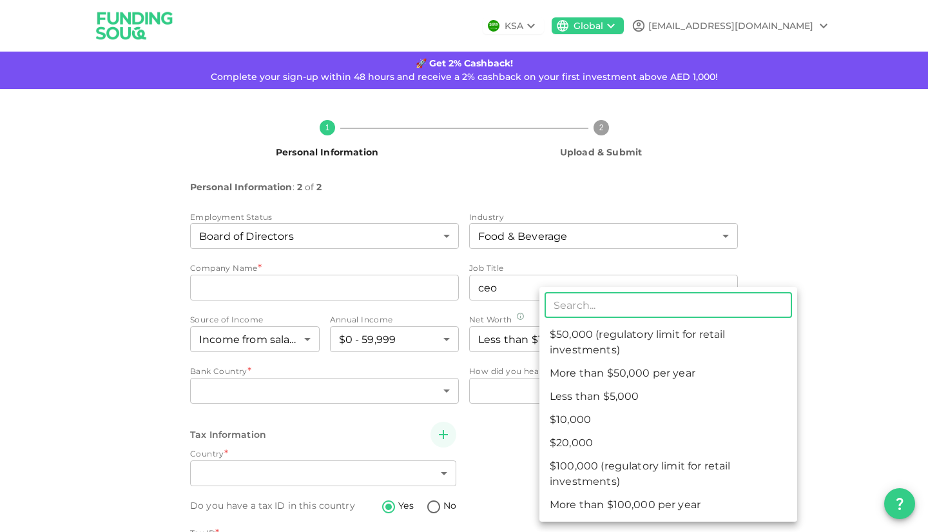
click at [644, 347] on body "KSA Global aminbarhagh@gmail.com 🚀 Get 2% Cashback! Complete your sign-up withi…" at bounding box center [464, 266] width 928 height 532
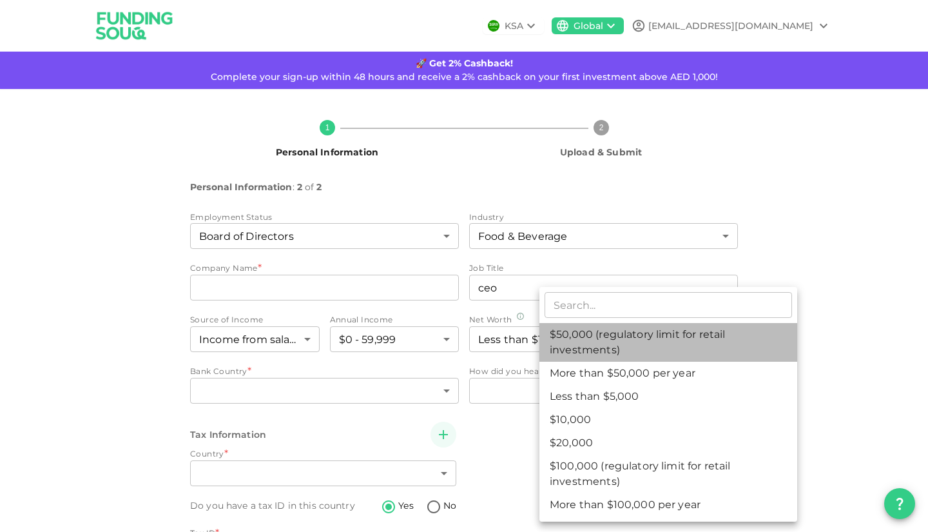
click at [622, 343] on li "$50,000 (regulatory limit for retail investments)" at bounding box center [668, 342] width 258 height 39
type input "4"
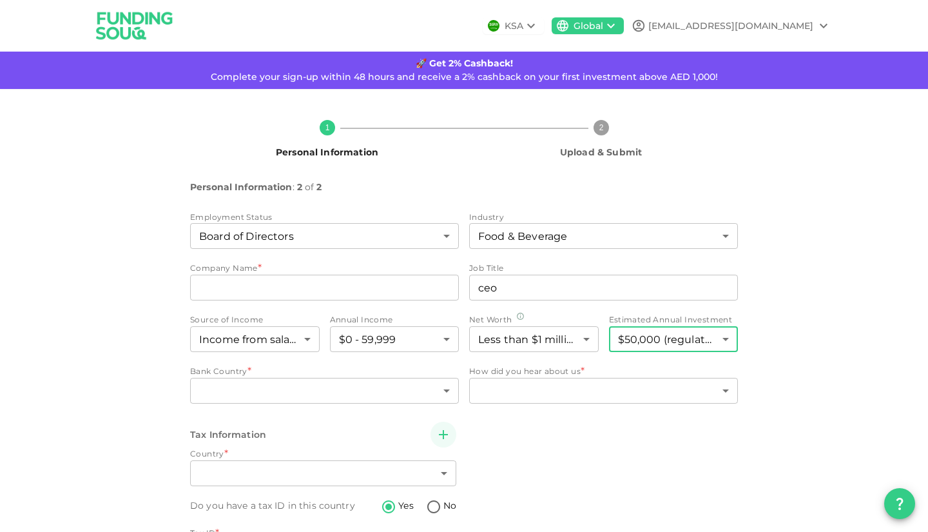
click at [333, 394] on body "KSA Global aminbarhagh@gmail.com 🚀 Get 2% Cashback! Complete your sign-up withi…" at bounding box center [464, 266] width 928 height 532
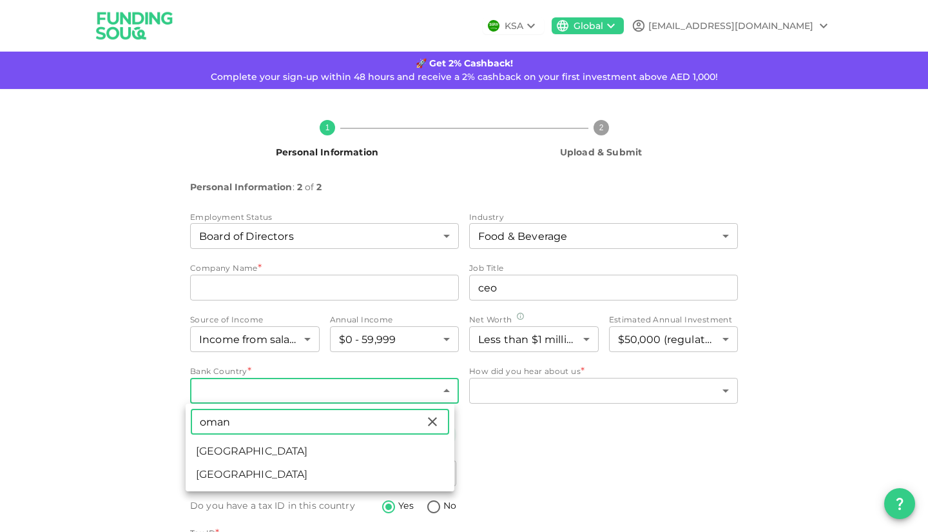
type input "oman"
click at [234, 445] on li "Oman" at bounding box center [320, 450] width 269 height 23
type input "148"
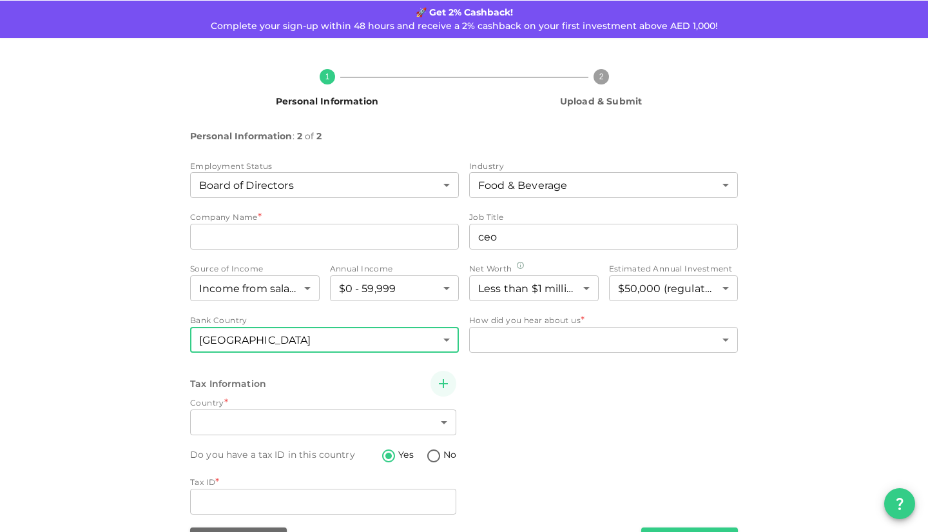
scroll to position [90, 0]
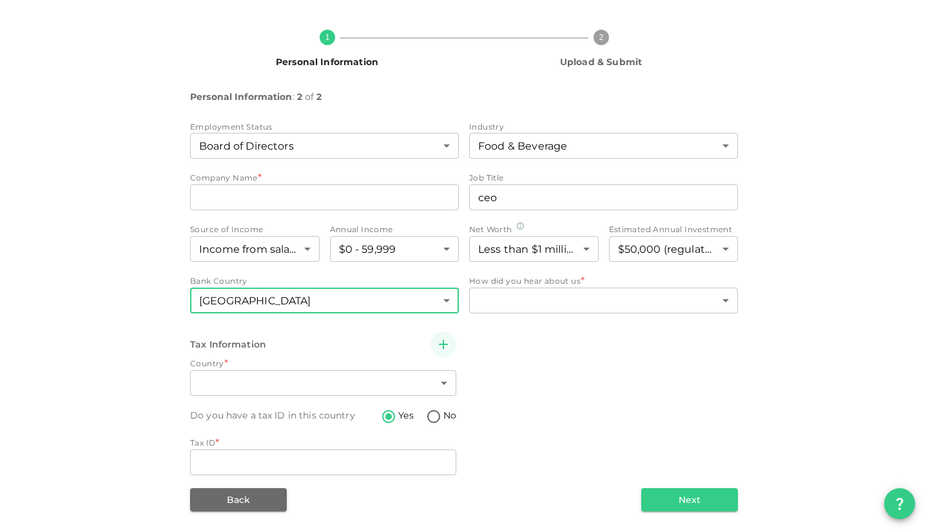
click at [430, 380] on body "KSA Global aminbarhagh@gmail.com 🚀 Get 2% Cashback! Complete your sign-up withi…" at bounding box center [464, 266] width 928 height 532
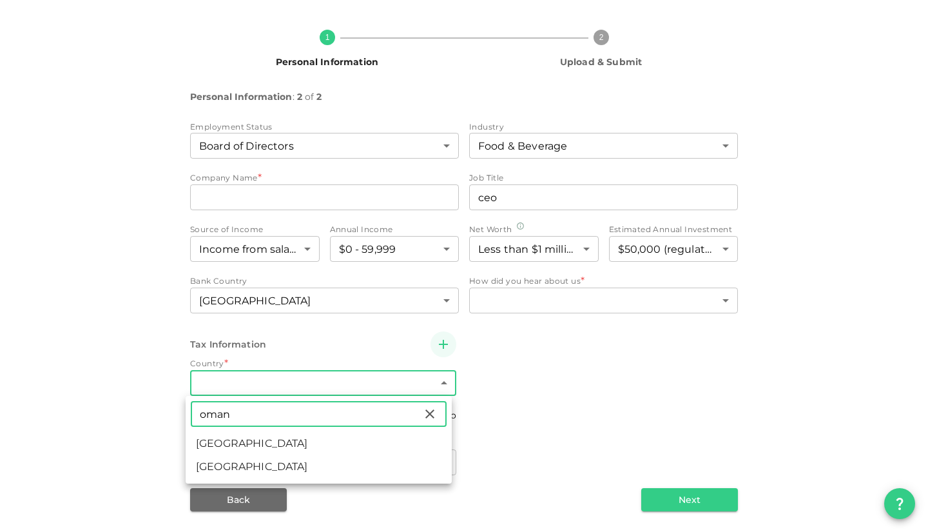
type input "oman"
click at [264, 447] on li "Oman" at bounding box center [319, 443] width 266 height 23
type input "148"
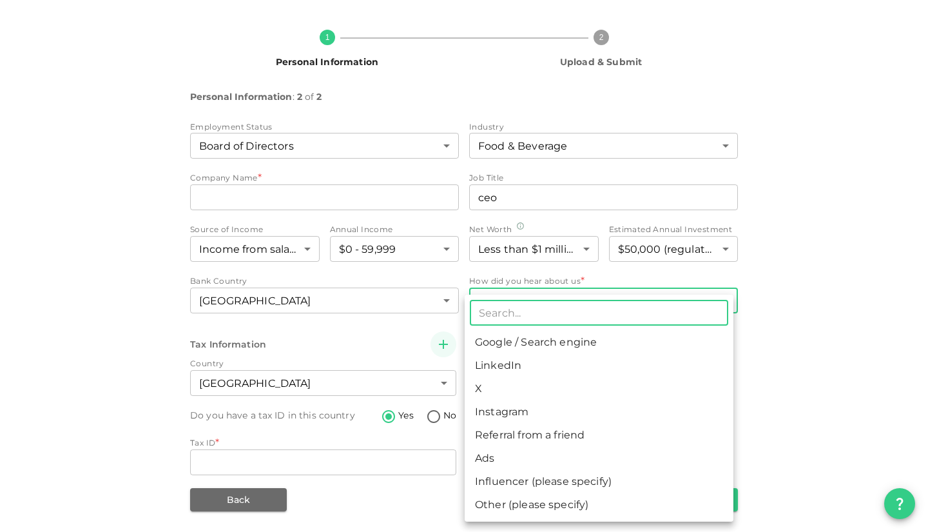
click at [525, 300] on body "KSA Global aminbarhagh@gmail.com 🚀 Get 2% Cashback! Complete your sign-up withi…" at bounding box center [464, 266] width 928 height 532
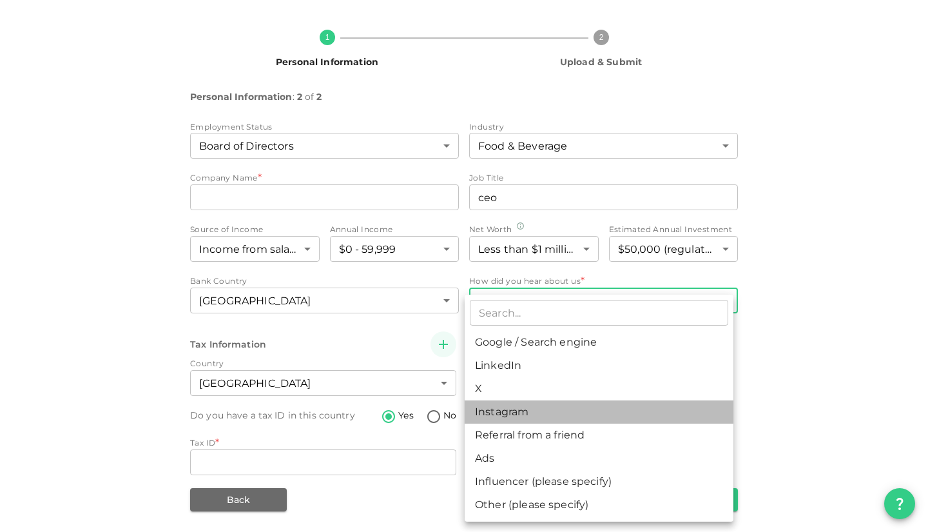
click at [496, 409] on li "Instagram" at bounding box center [599, 411] width 269 height 23
type input "9"
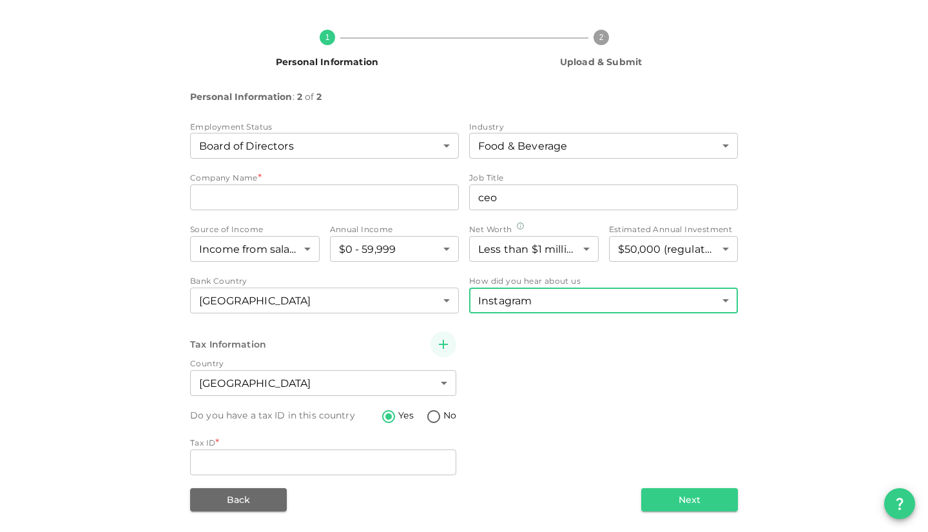
click at [429, 415] on input "No" at bounding box center [433, 417] width 19 height 17
radio input "true"
click at [677, 497] on button "Next" at bounding box center [689, 499] width 97 height 23
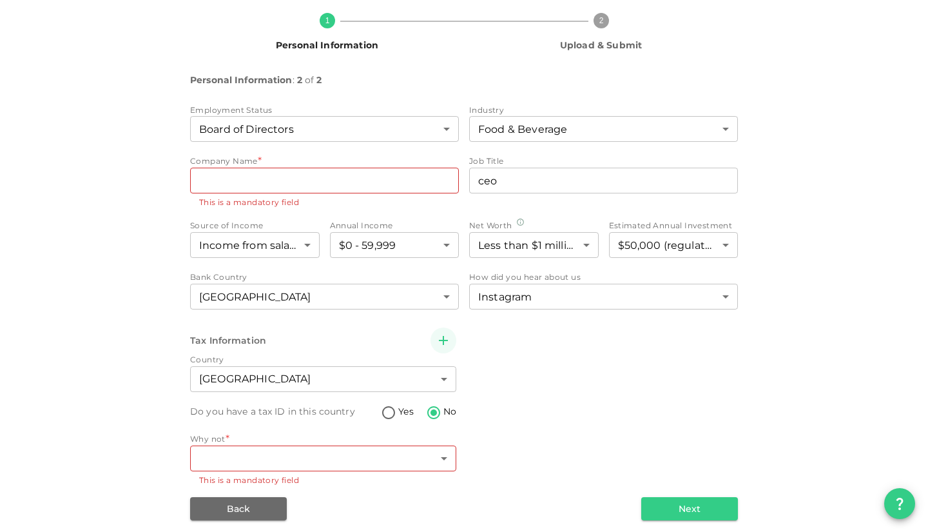
scroll to position [116, 0]
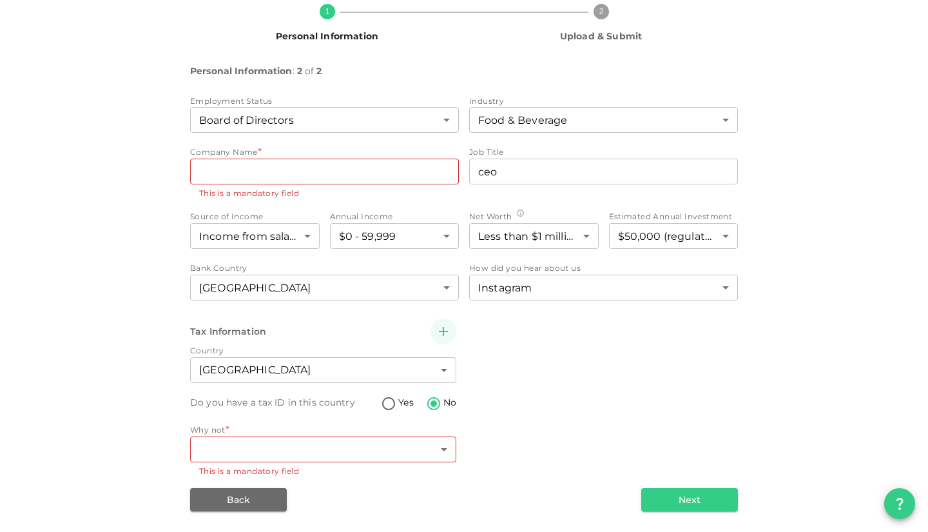
click at [682, 503] on button "Next" at bounding box center [689, 499] width 97 height 23
click at [408, 445] on body "KSA Global aminbarhagh@gmail.com 🚀 Get 2% Cashback! Complete your sign-up withi…" at bounding box center [464, 266] width 928 height 532
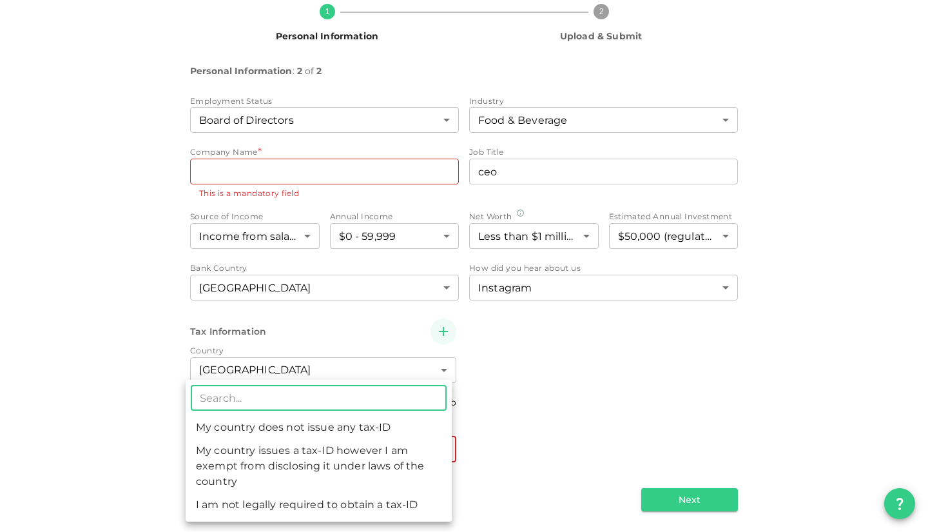
click at [357, 432] on li "My country does not issue any tax-ID" at bounding box center [319, 427] width 266 height 23
type input "1"
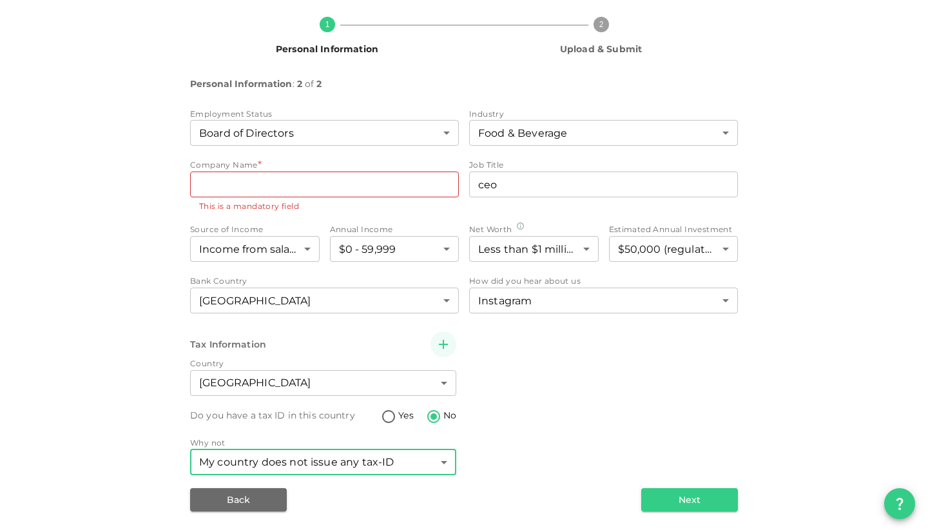
scroll to position [103, 0]
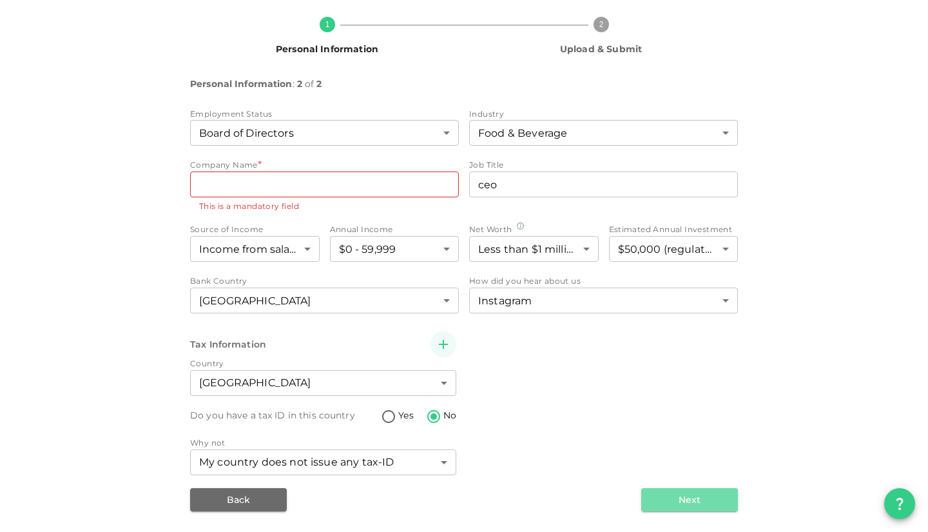
click at [679, 504] on button "Next" at bounding box center [689, 499] width 97 height 23
click at [259, 189] on input "companyName" at bounding box center [324, 184] width 269 height 26
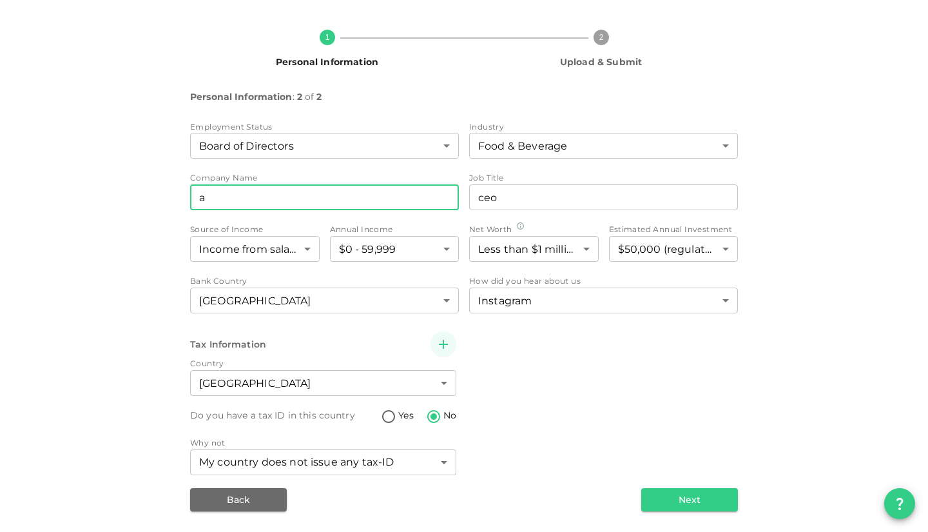
scroll to position [90, 0]
type input "amin"
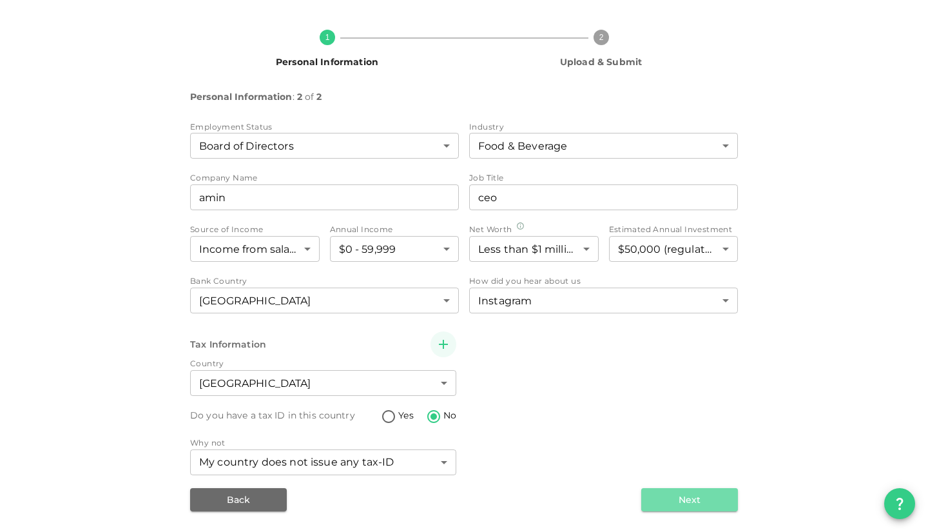
click at [699, 504] on button "Next" at bounding box center [689, 499] width 97 height 23
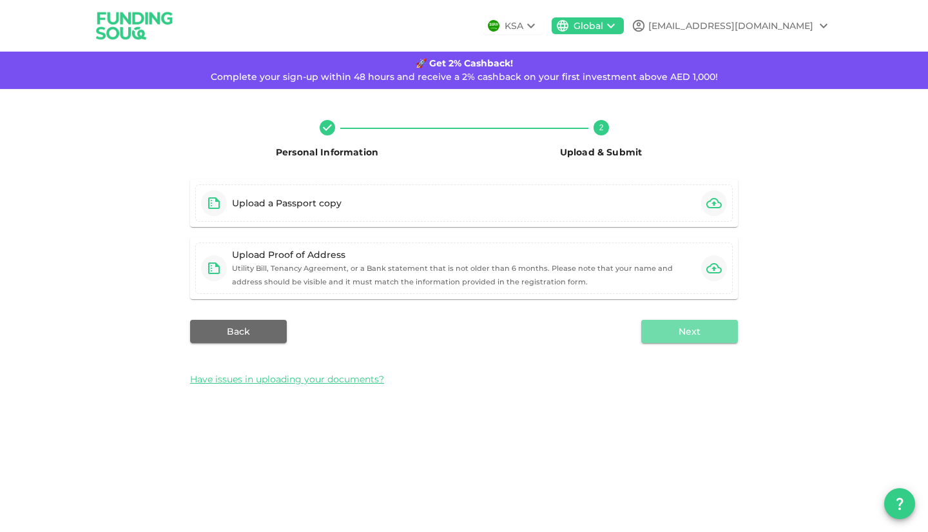
click at [692, 334] on button "Next" at bounding box center [689, 331] width 97 height 23
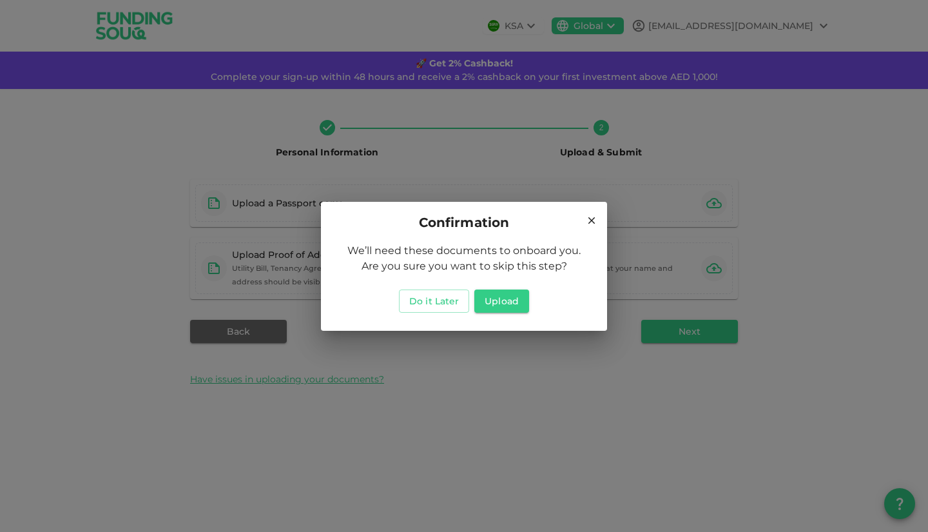
click at [432, 304] on button "Do it Later" at bounding box center [434, 300] width 70 height 23
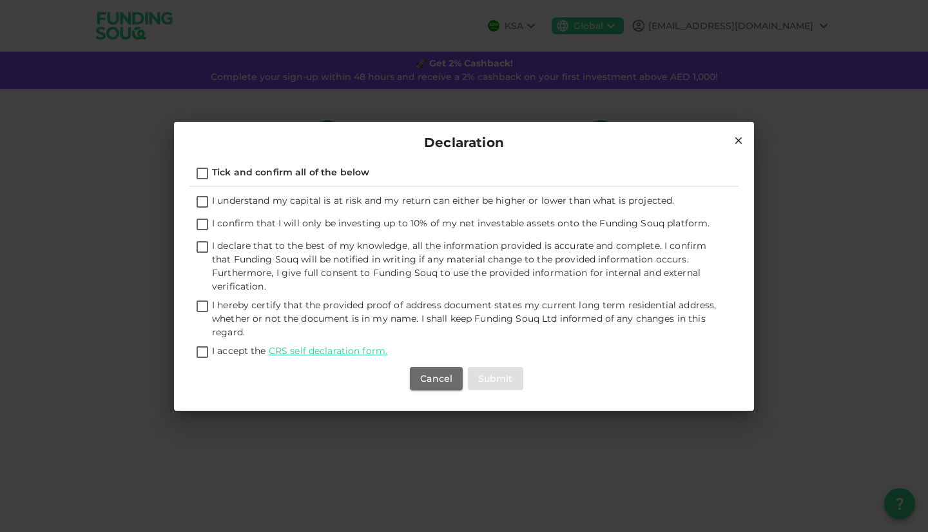
click at [207, 352] on input "I accept the CRS self declaration form." at bounding box center [202, 352] width 19 height 17
checkbox input "true"
click at [202, 304] on input "I hereby certify that the provided proof of address document states my current …" at bounding box center [202, 306] width 19 height 17
checkbox input "true"
click at [206, 245] on input "I declare that to the best of my knowledge, all the information provided is acc…" at bounding box center [202, 247] width 19 height 17
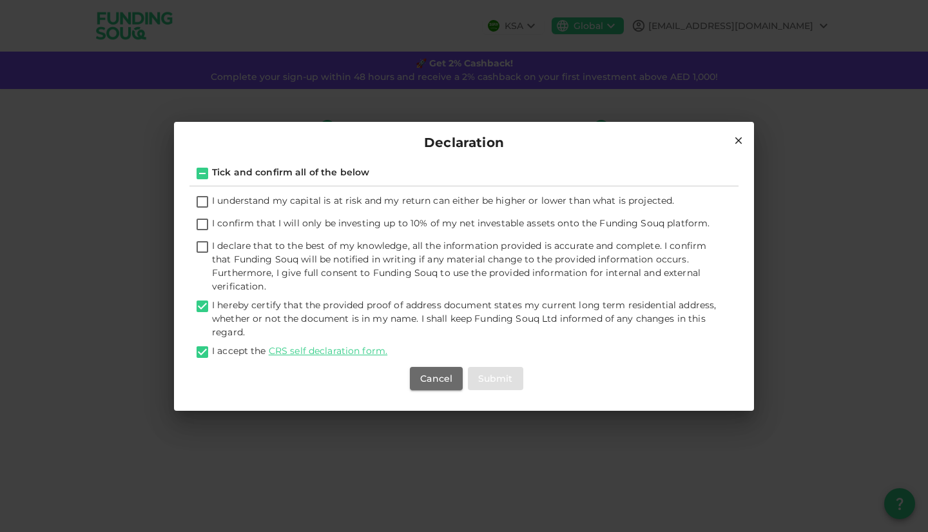
checkbox input "true"
click at [208, 222] on input "I confirm that I will only be investing up to 10% of my net investable assets o…" at bounding box center [202, 225] width 19 height 17
checkbox input "true"
click at [208, 200] on input "I understand my capital is at risk and my return can either be higher or lower …" at bounding box center [202, 202] width 19 height 17
checkbox input "true"
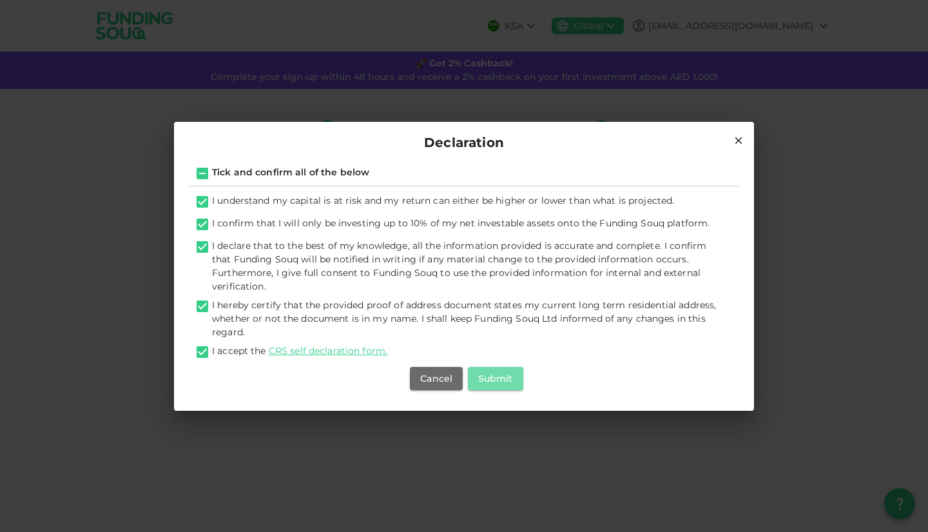
click at [490, 384] on button "Submit" at bounding box center [495, 378] width 55 height 23
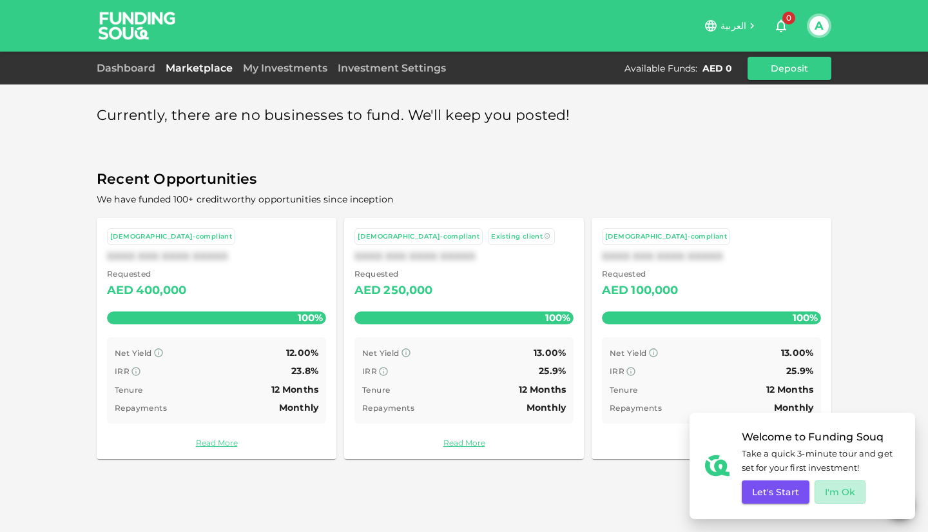
click at [841, 497] on button "I'm Ok" at bounding box center [841, 491] width 52 height 23
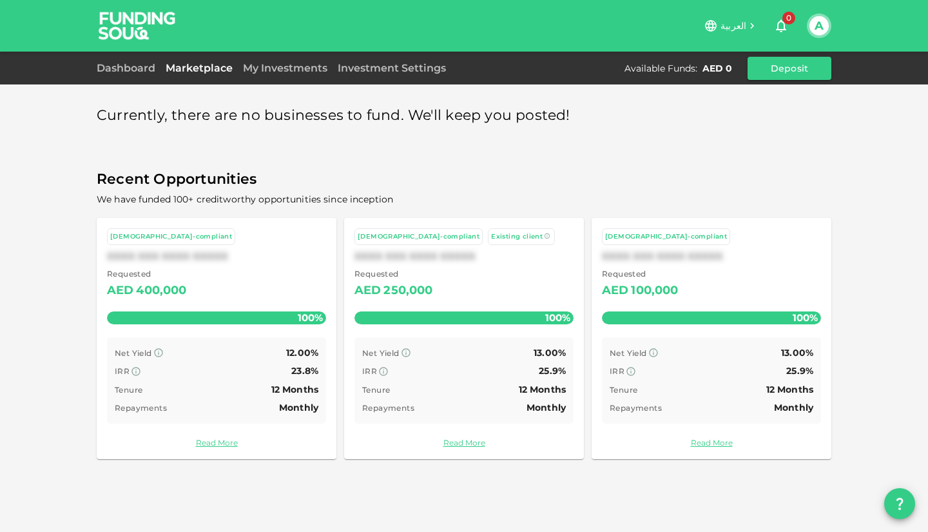
click at [132, 64] on link "Dashboard" at bounding box center [129, 68] width 64 height 12
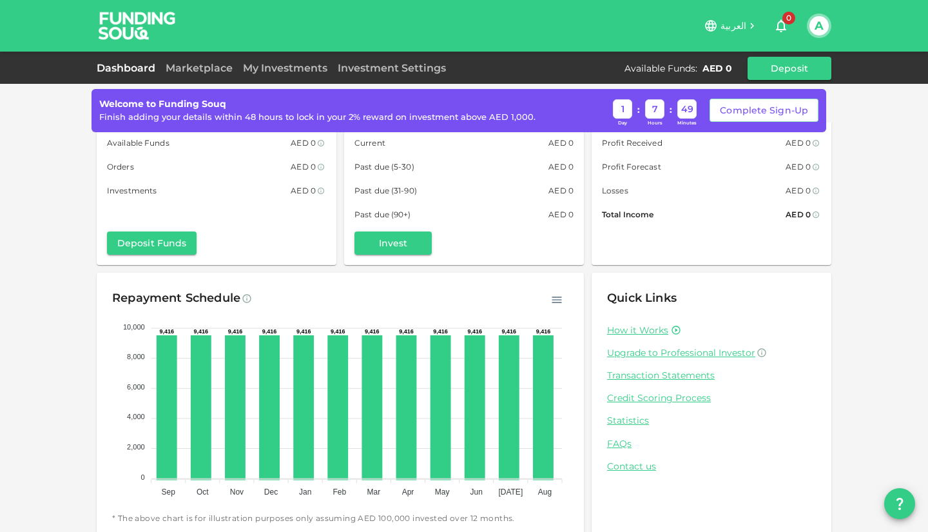
scroll to position [59, 0]
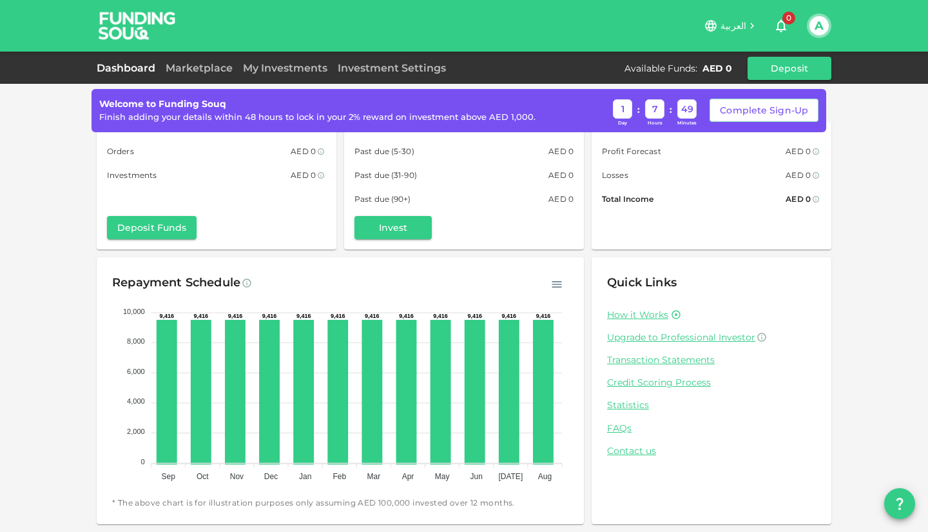
click at [208, 70] on link "Marketplace" at bounding box center [198, 68] width 77 height 12
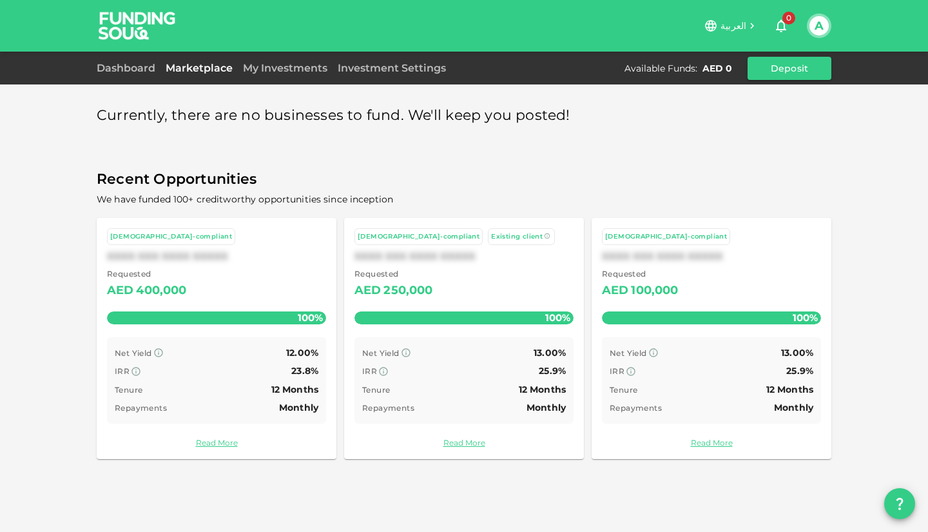
click at [255, 253] on div "XXXX XXX XXXX XXXXX" at bounding box center [216, 256] width 219 height 12
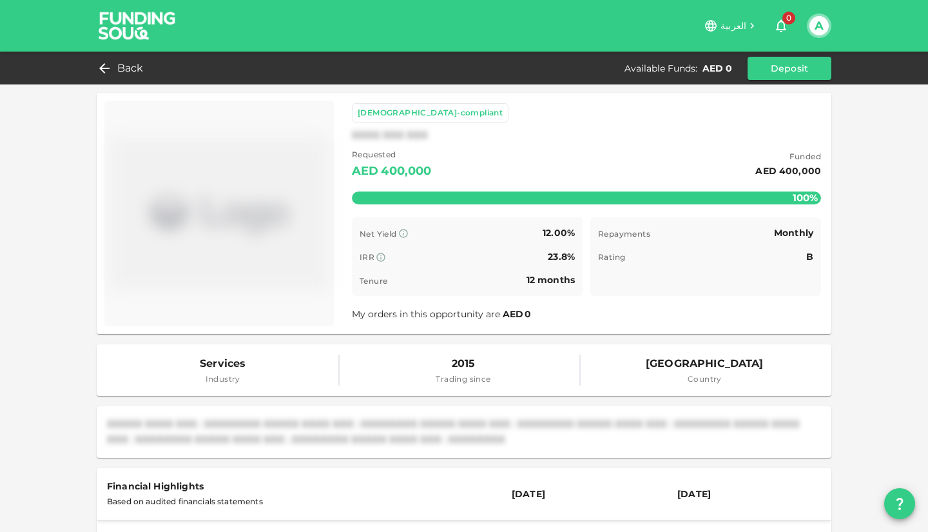
click at [101, 68] on icon at bounding box center [104, 68] width 10 height 10
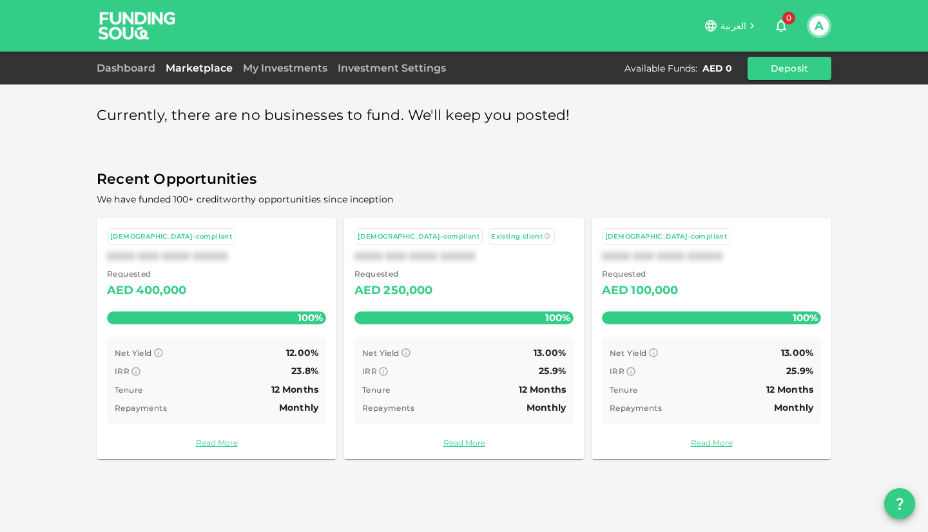
click at [284, 69] on link "My Investments" at bounding box center [285, 68] width 95 height 12
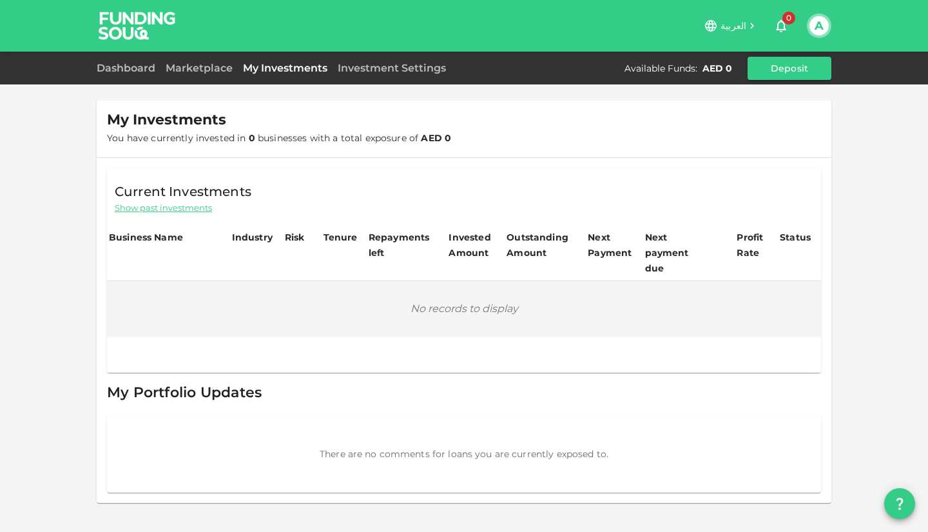
click at [367, 72] on link "Investment Settings" at bounding box center [392, 68] width 119 height 12
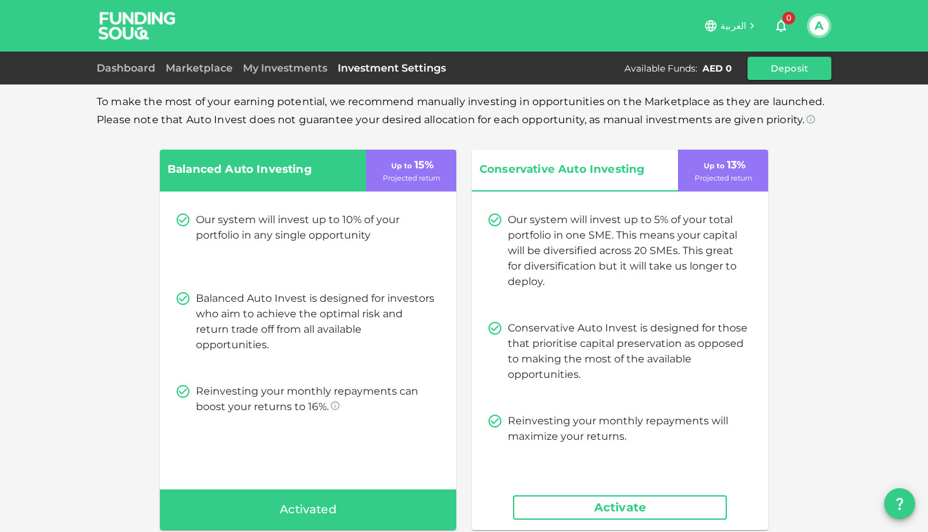
click at [114, 71] on link "Dashboard" at bounding box center [129, 68] width 64 height 12
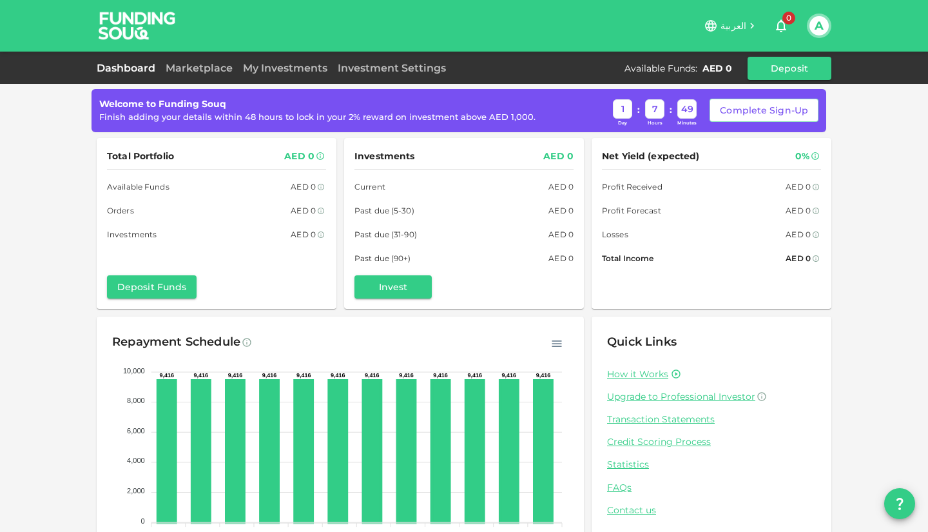
scroll to position [59, 0]
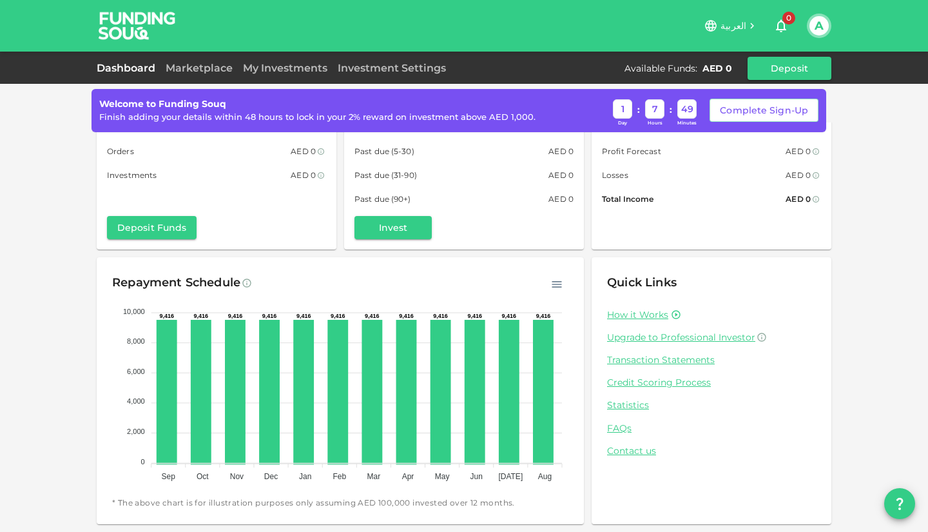
click at [778, 69] on button "Deposit" at bounding box center [790, 68] width 84 height 23
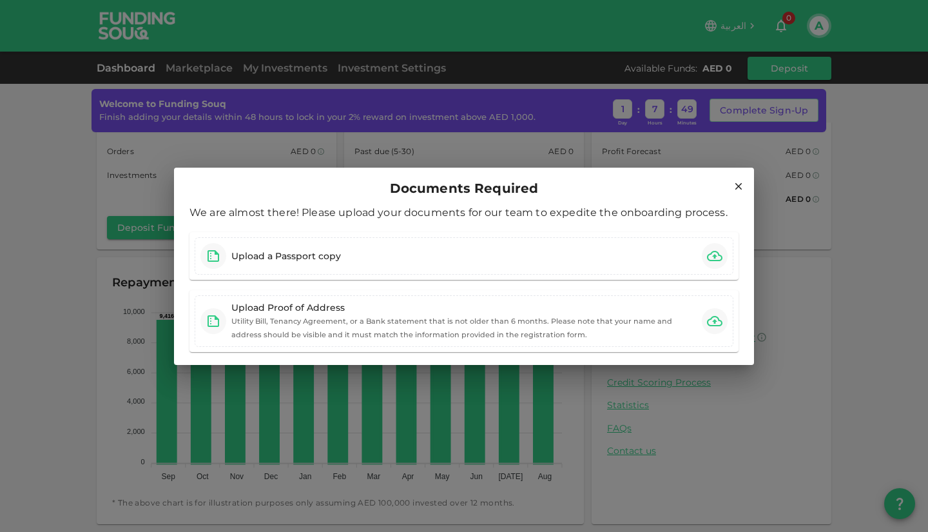
click at [737, 186] on icon at bounding box center [738, 185] width 7 height 7
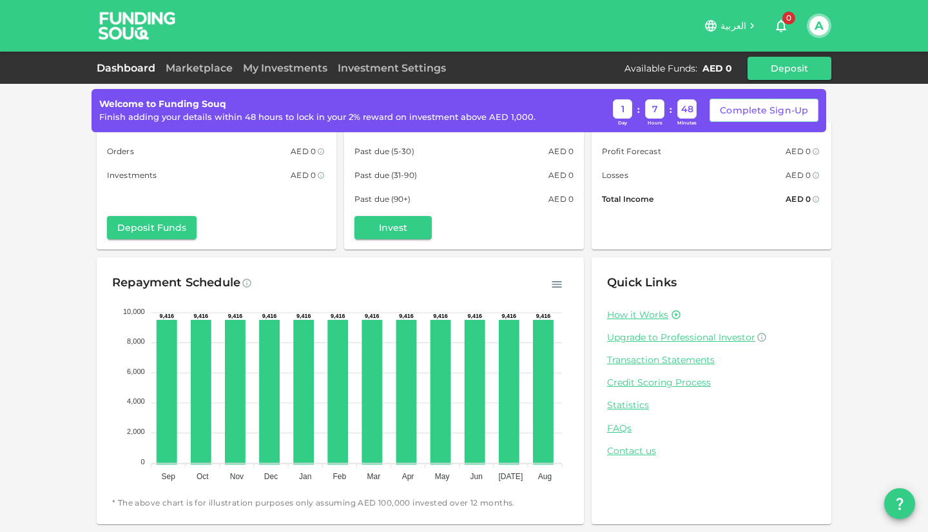
click at [180, 72] on link "Marketplace" at bounding box center [198, 68] width 77 height 12
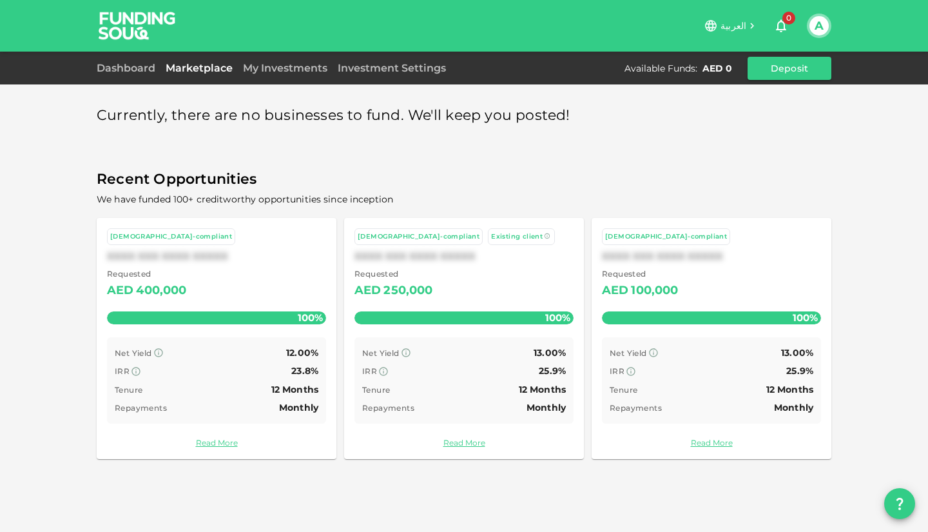
click at [708, 446] on link "Read More" at bounding box center [711, 442] width 219 height 12
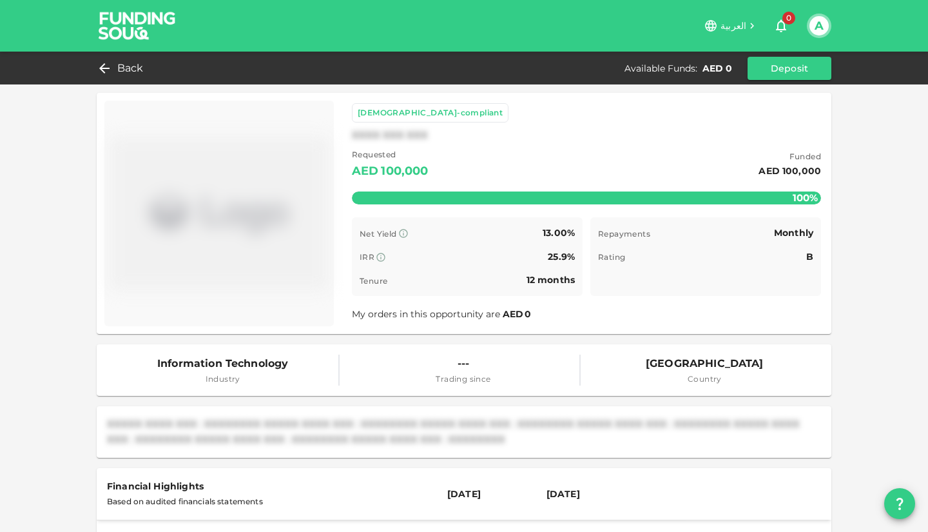
click at [563, 408] on div "XXXXX XXXX XXX : XXXXXXXX XXXXX XXXX XXX : XXXXXXXX XXXXX XXXX XXX : XXXXXXXX X…" at bounding box center [464, 432] width 735 height 52
click at [219, 266] on img at bounding box center [219, 213] width 219 height 215
click at [258, 416] on div "XXXXX XXXX XXX : XXXXXXXX XXXXX XXXX XXX : XXXXXXXX XXXXX XXXX XXX : XXXXXXXX X…" at bounding box center [464, 432] width 735 height 52
drag, startPoint x: 260, startPoint y: 414, endPoint x: 262, endPoint y: 314, distance: 99.3
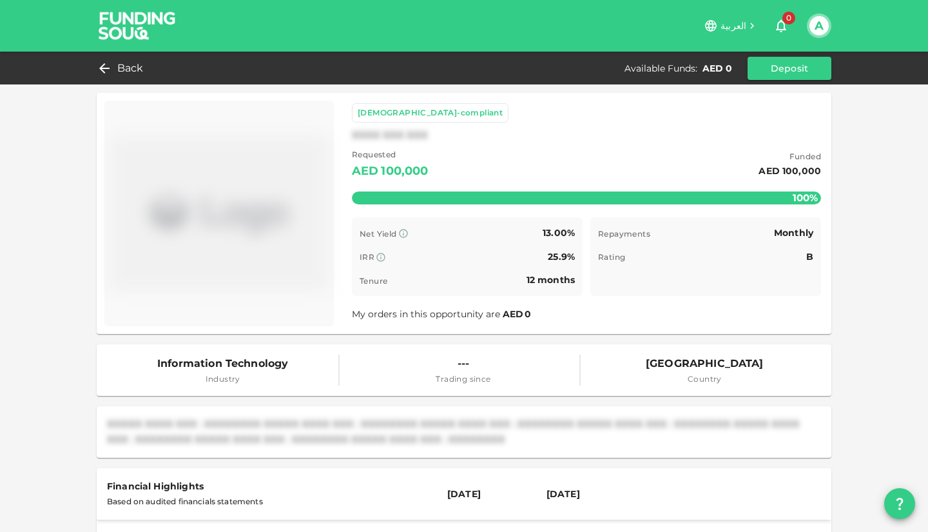
click at [260, 414] on div "XXXXX XXXX XXX : XXXXXXXX XXXXX XXXX XXX : XXXXXXXX XXXXX XXXX XXX : XXXXXXXX X…" at bounding box center [464, 432] width 735 height 52
click at [264, 255] on img at bounding box center [219, 213] width 219 height 215
click at [112, 26] on img at bounding box center [137, 25] width 97 height 51
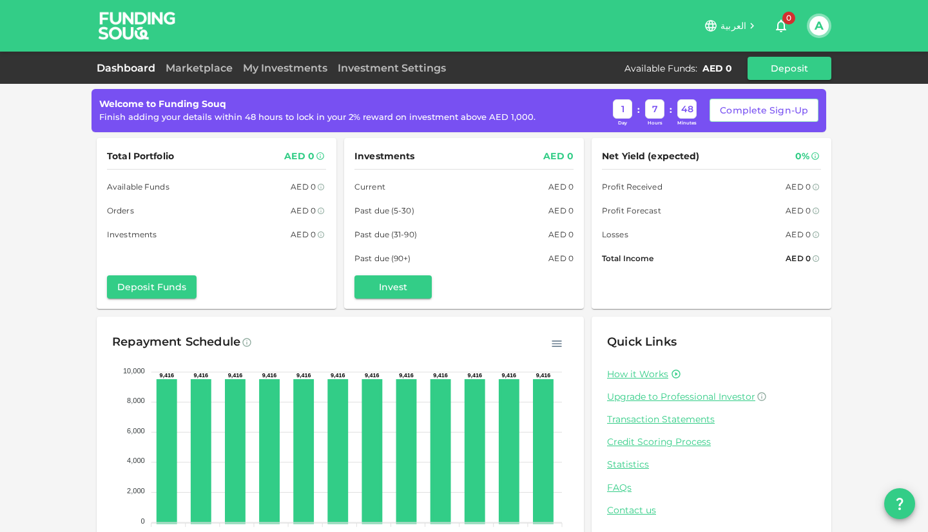
click at [815, 24] on button "A" at bounding box center [818, 25] width 19 height 19
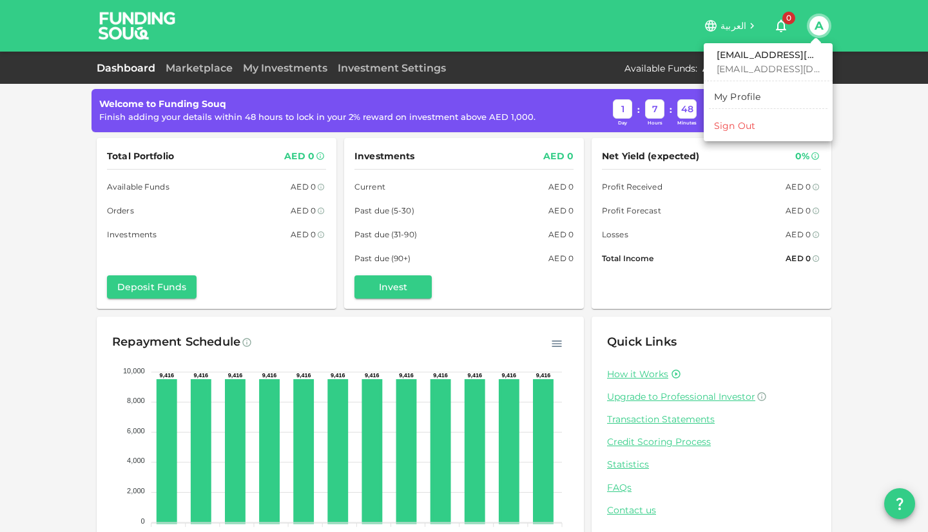
click at [755, 99] on div "My Profile" at bounding box center [737, 96] width 47 height 13
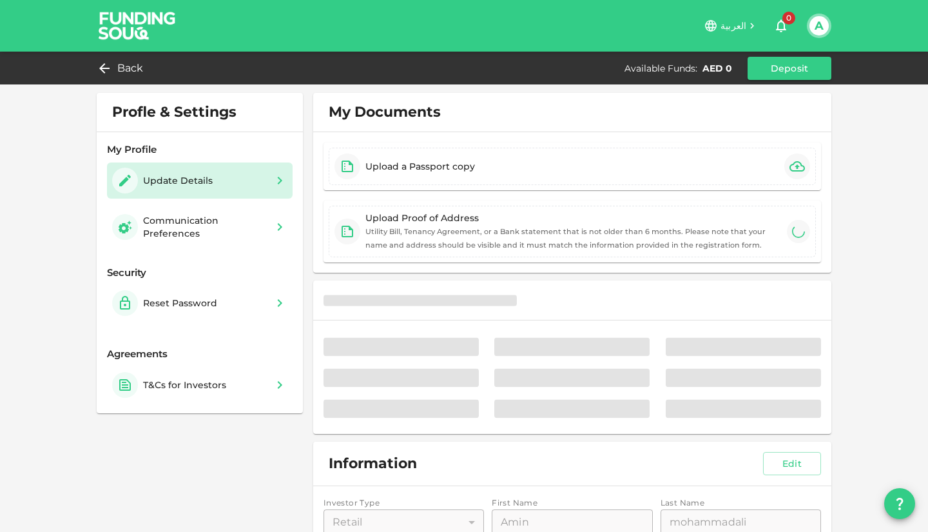
type input "⁦⁨11⁩ / ⁨09⁩ / ⁨1984⁩⁩"
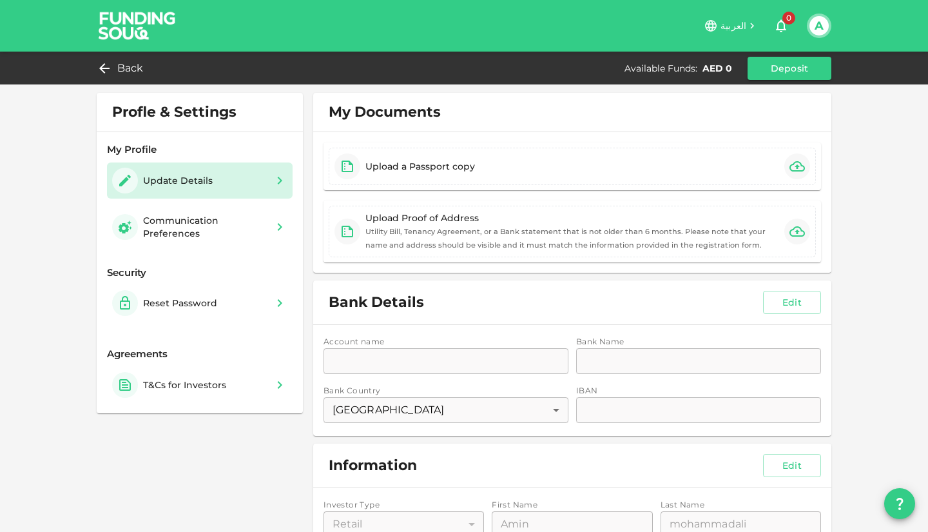
click at [117, 64] on span "Back" at bounding box center [130, 68] width 26 height 18
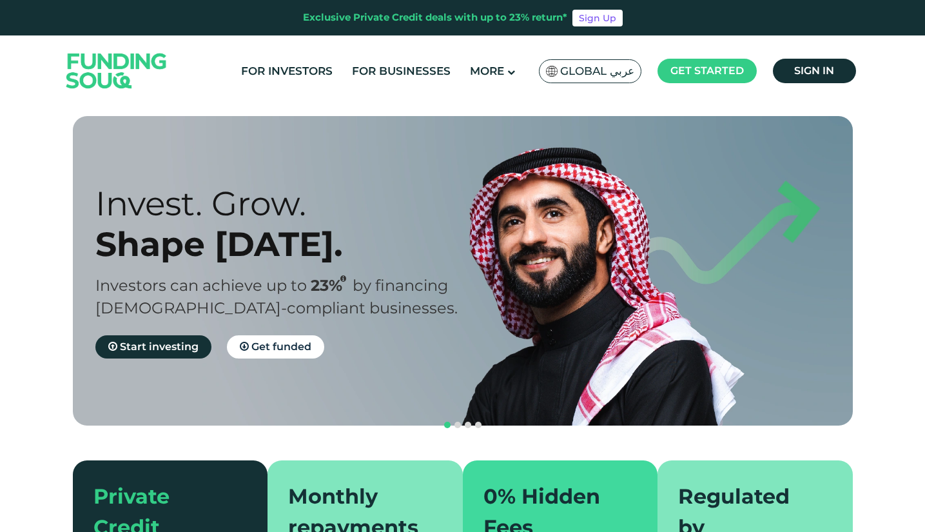
click at [815, 76] on span "Sign in" at bounding box center [814, 70] width 40 height 12
click at [724, 72] on span "Get started" at bounding box center [706, 70] width 73 height 12
click at [728, 151] on p "Get quick and easy access to funding" at bounding box center [730, 158] width 103 height 19
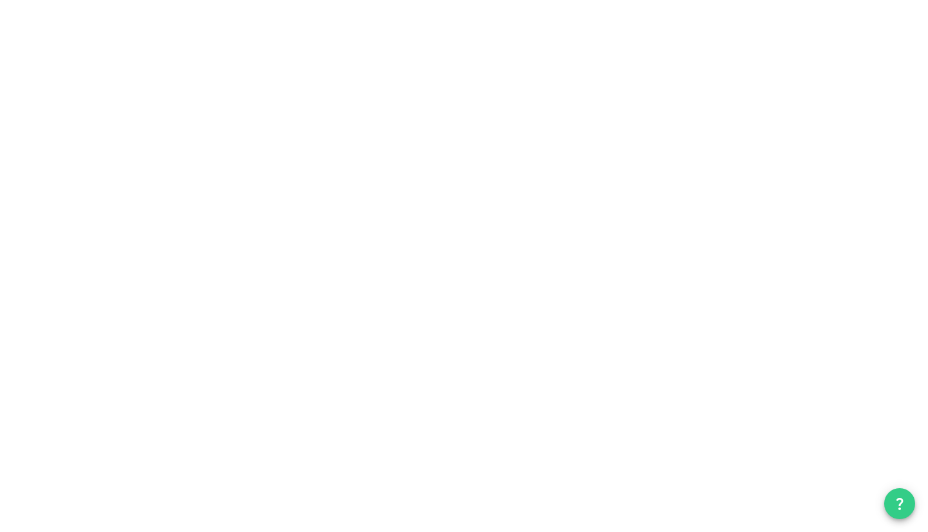
click at [538, 69] on div "Welcome to Funding Souq Take a quick 3-minute tour and get set for your first i…" at bounding box center [464, 266] width 928 height 532
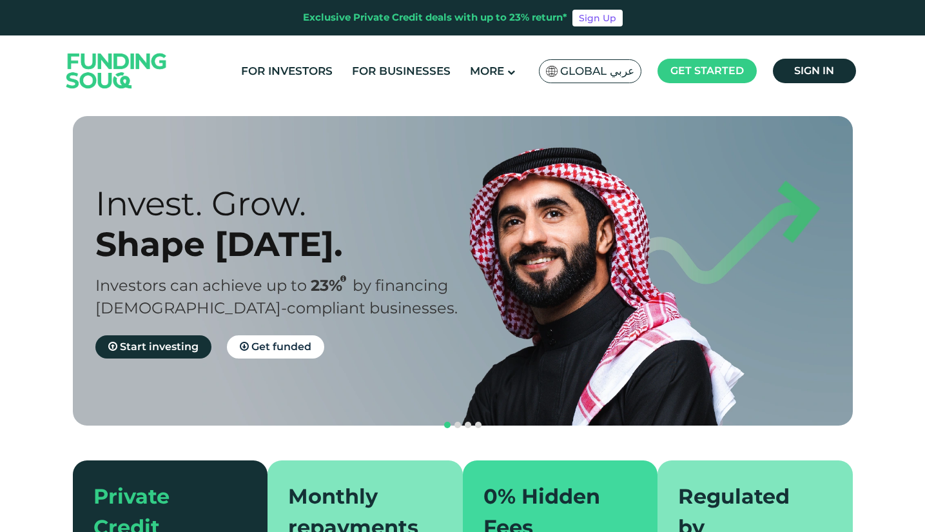
click at [702, 117] on span "Borrower Registration" at bounding box center [728, 129] width 99 height 28
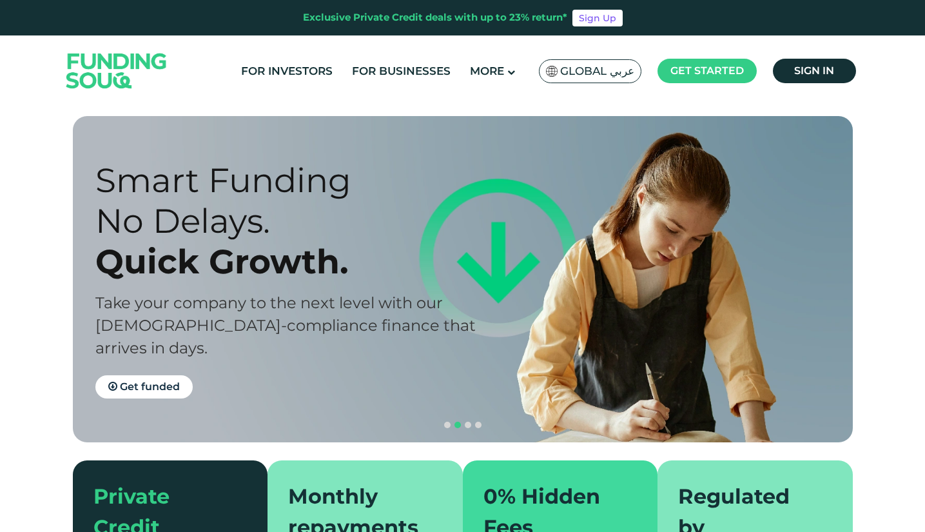
click at [467, 421] on span "navigation" at bounding box center [468, 424] width 6 height 6
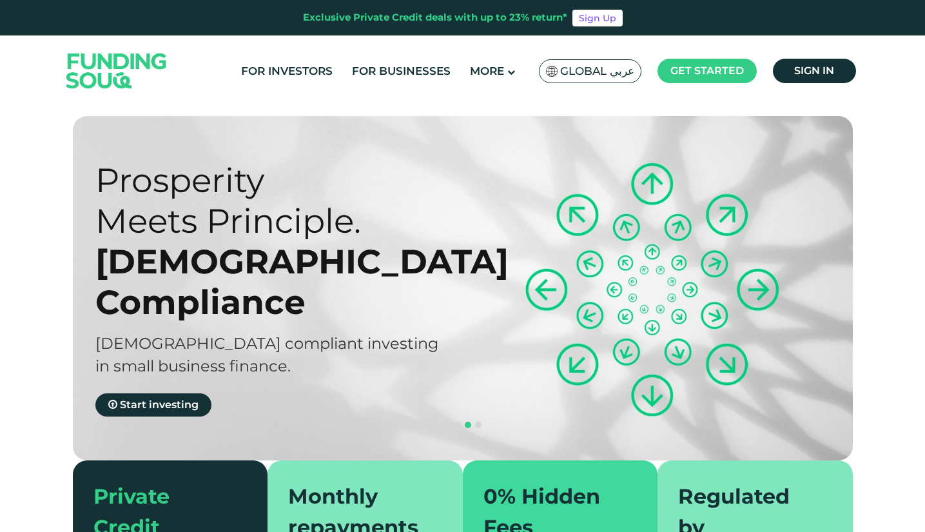
click at [479, 421] on span "navigation" at bounding box center [478, 424] width 6 height 6
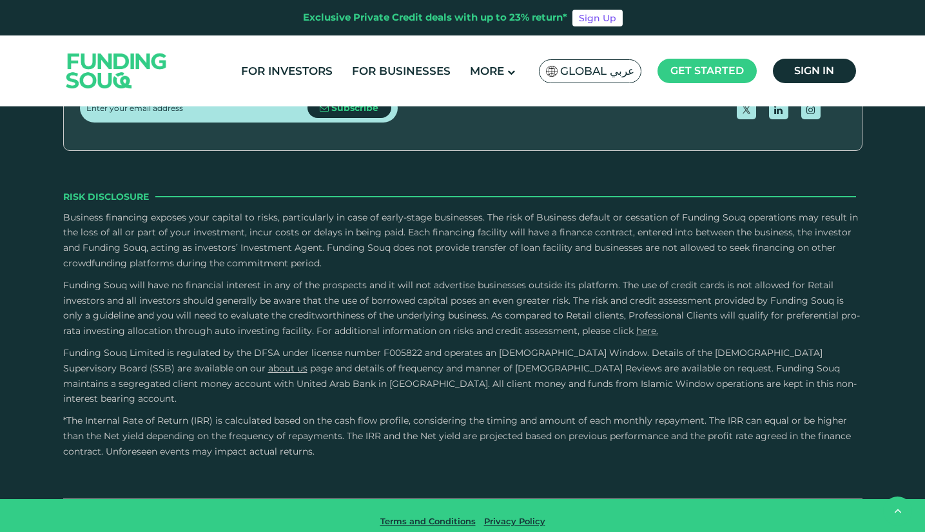
scroll to position [1804, 0]
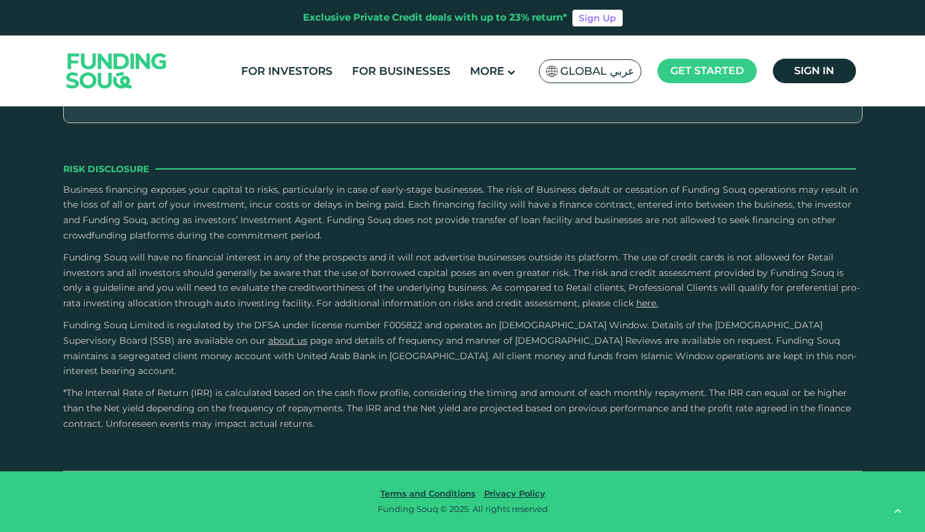
type tc-range-slider "4"
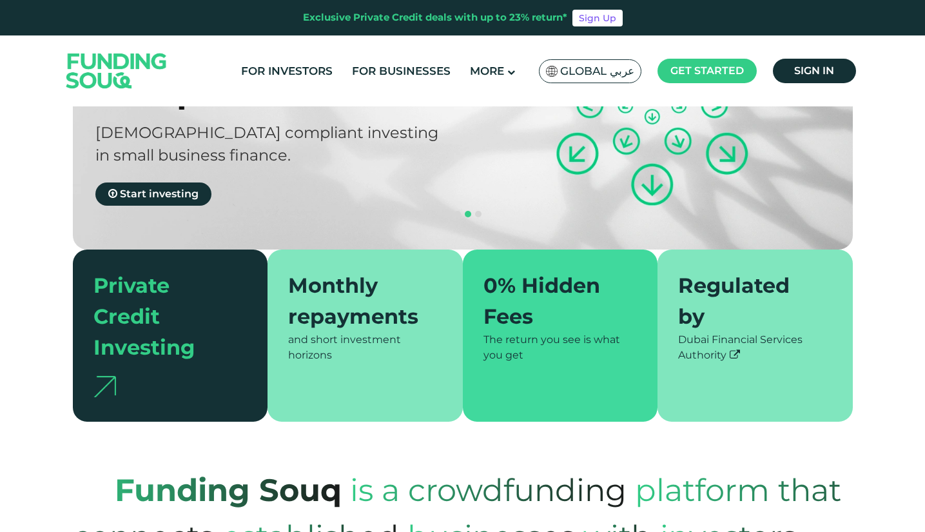
scroll to position [0, 0]
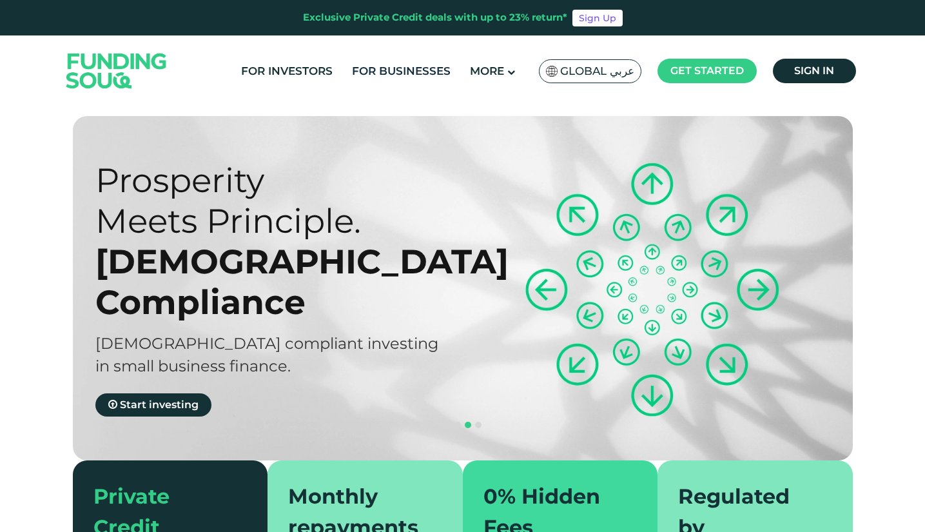
click at [401, 76] on link "For Businesses" at bounding box center [401, 71] width 105 height 21
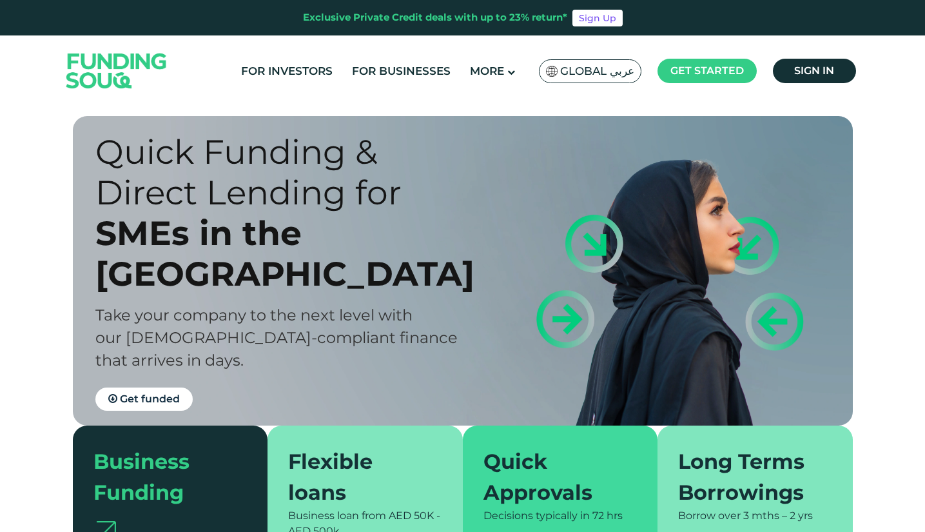
click at [173, 387] on link "Get funded" at bounding box center [143, 398] width 97 height 23
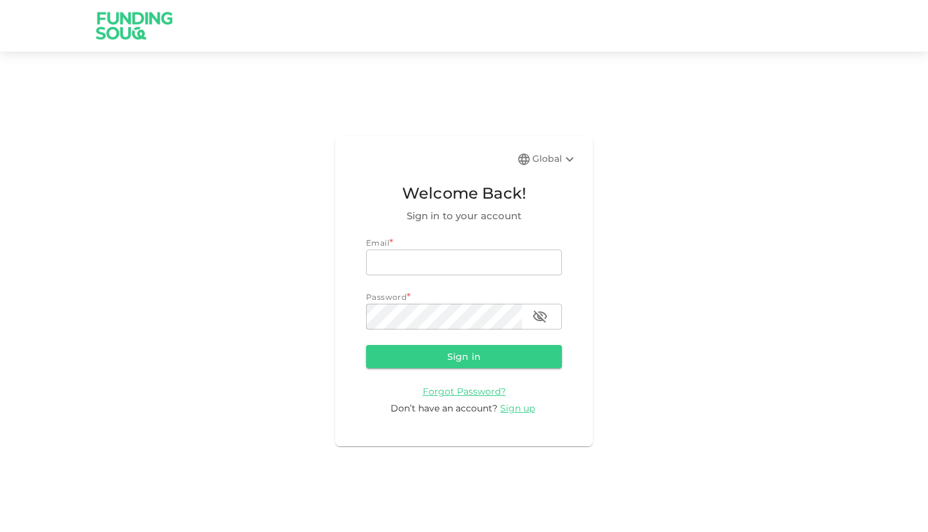
type input "[EMAIL_ADDRESS][DOMAIN_NAME]"
click at [468, 360] on button "Sign in" at bounding box center [464, 356] width 196 height 23
